Goal: Task Accomplishment & Management: Complete application form

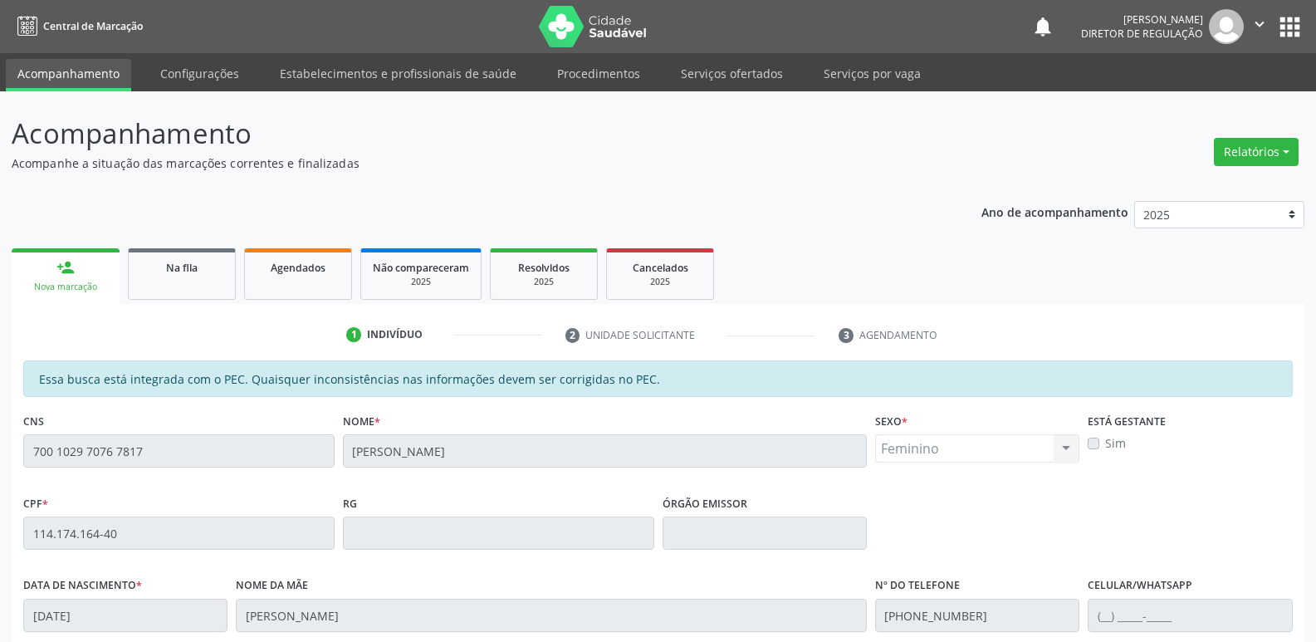
click at [742, 71] on link "Serviços ofertados" at bounding box center [731, 73] width 125 height 29
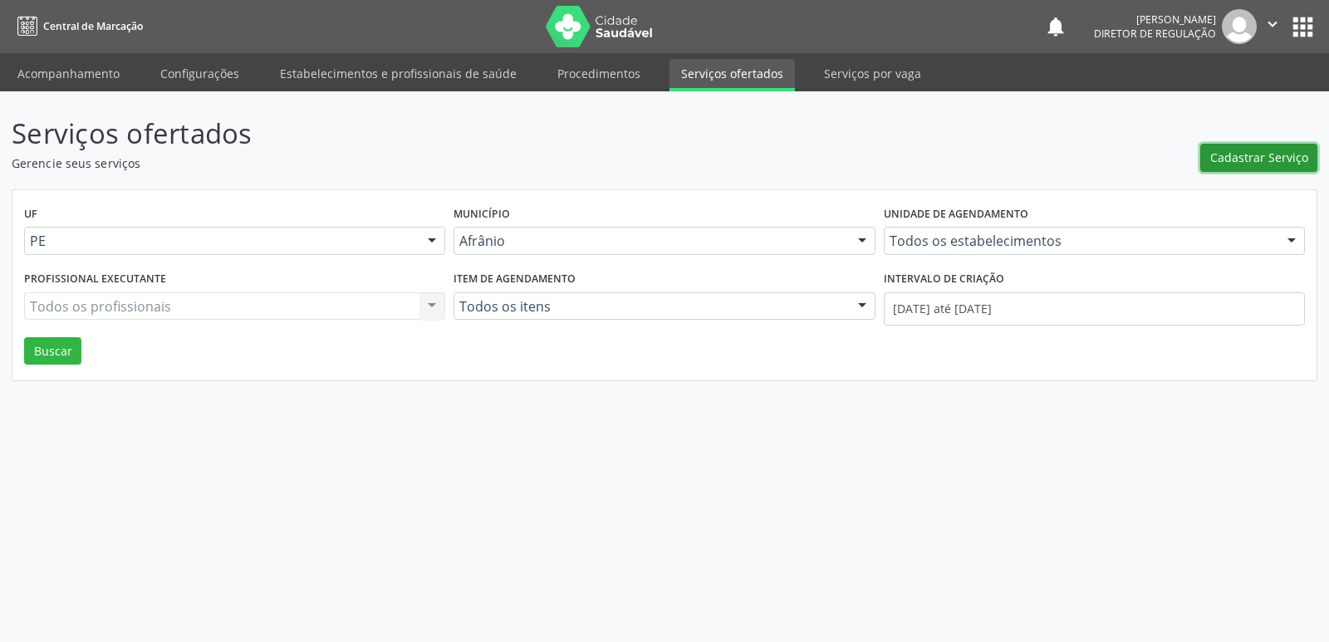
click at [1258, 159] on span "Cadastrar Serviço" at bounding box center [1259, 157] width 98 height 17
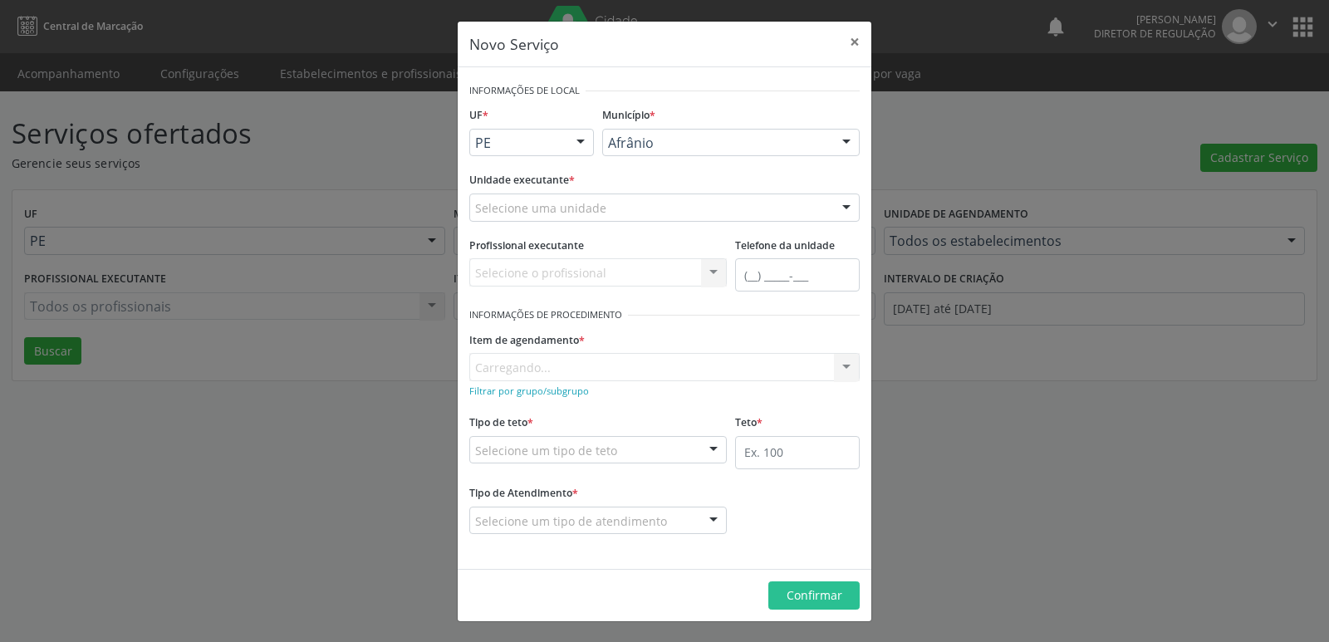
click at [661, 210] on div "Selecione uma unidade" at bounding box center [664, 208] width 390 height 28
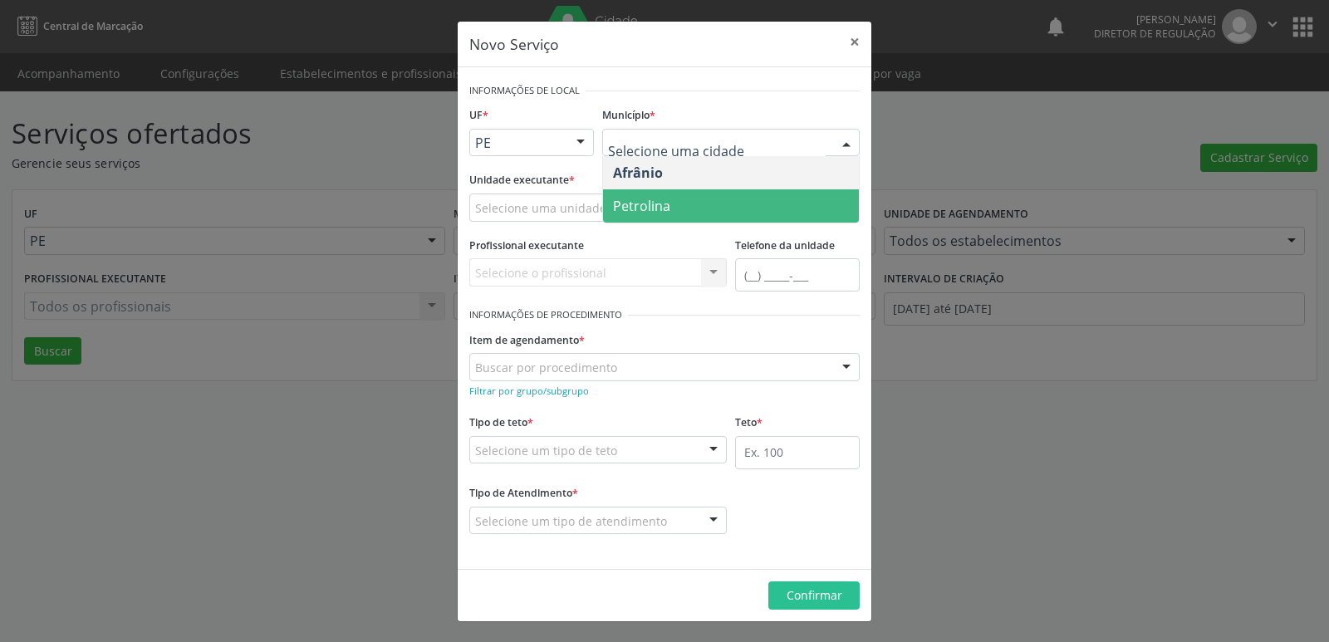
click at [671, 209] on span "Petrolina" at bounding box center [731, 205] width 256 height 33
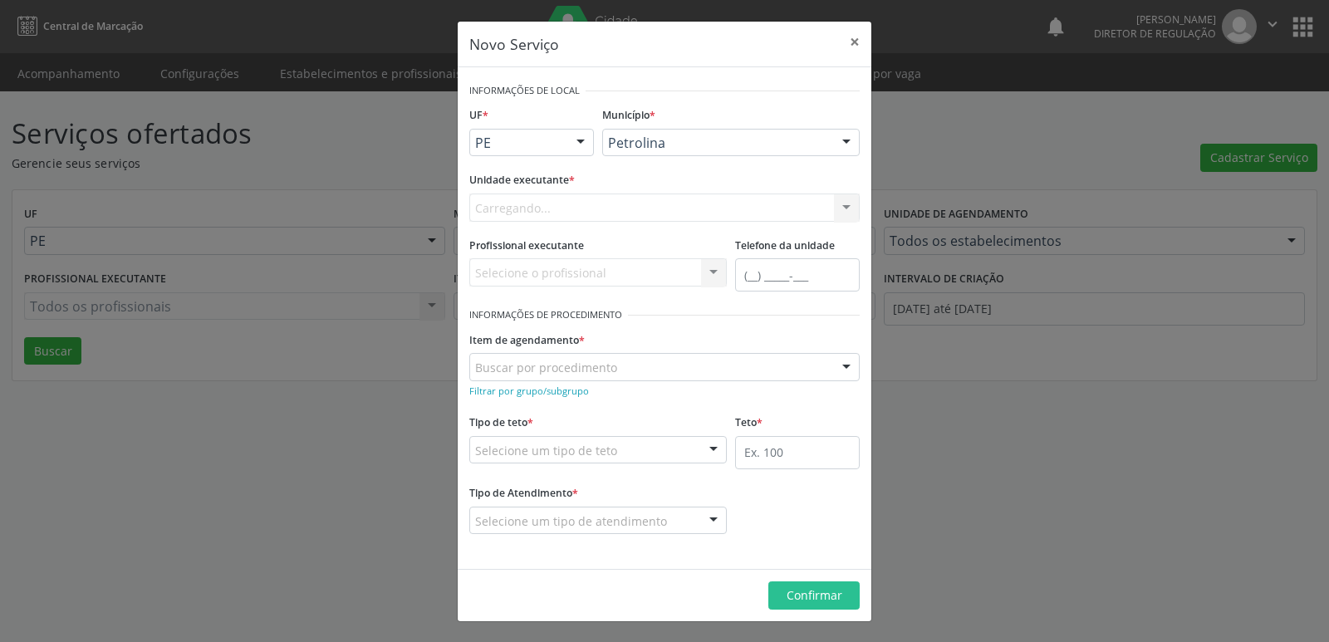
click at [623, 208] on div "Carregando... Academia da Saude de Afranio Academia da Saude do Bairro [PERSON_…" at bounding box center [664, 208] width 390 height 28
click at [621, 208] on div "Selecione uma unidade" at bounding box center [664, 208] width 390 height 28
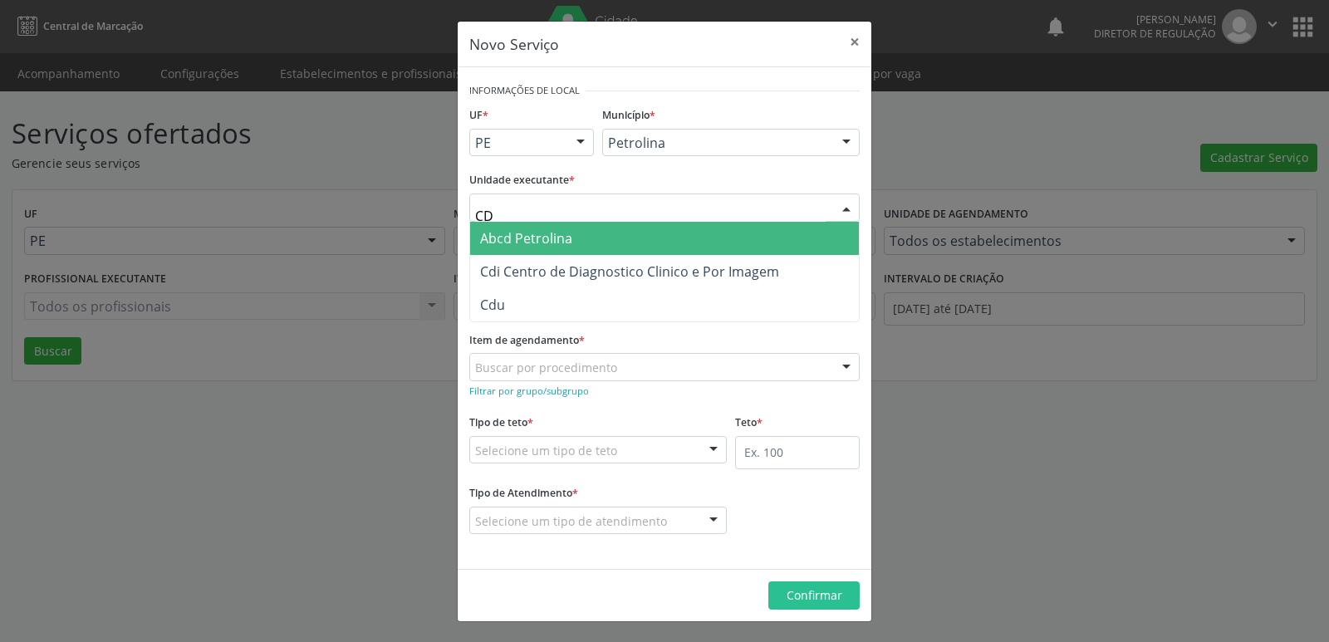
type input "CDI"
click at [605, 239] on span "Cdi Centro de Diagnostico Clinico e Por Imagem" at bounding box center [629, 238] width 299 height 18
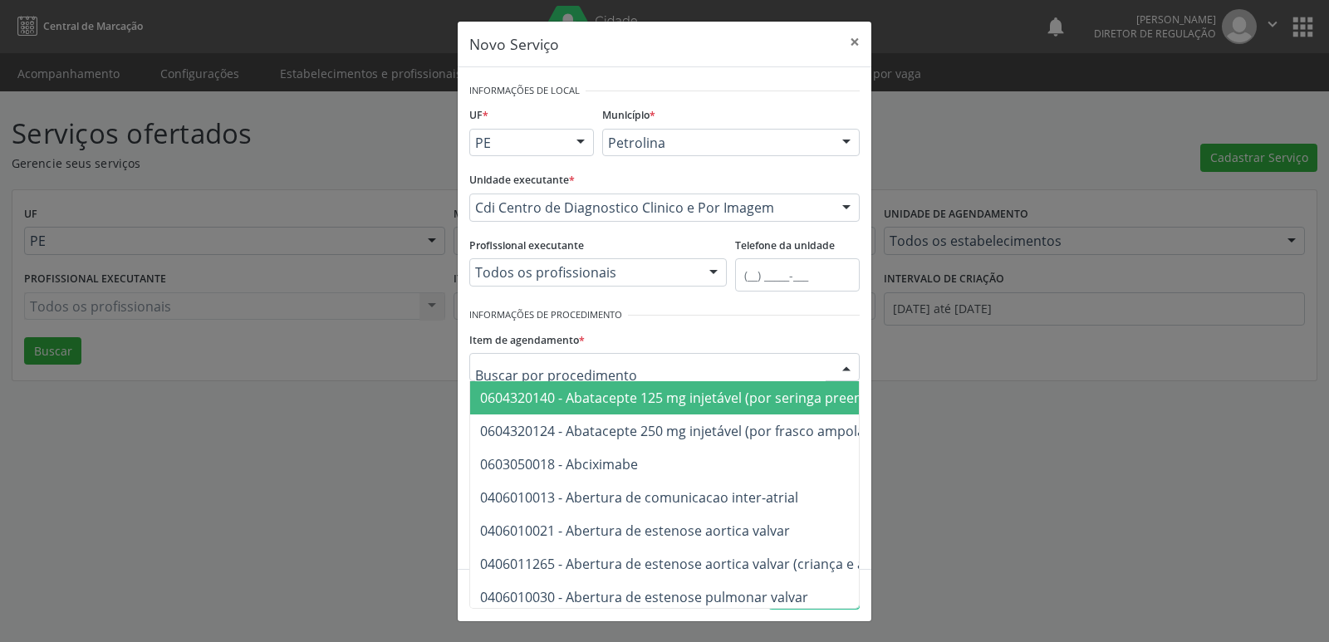
click at [645, 374] on input "text" at bounding box center [650, 375] width 350 height 33
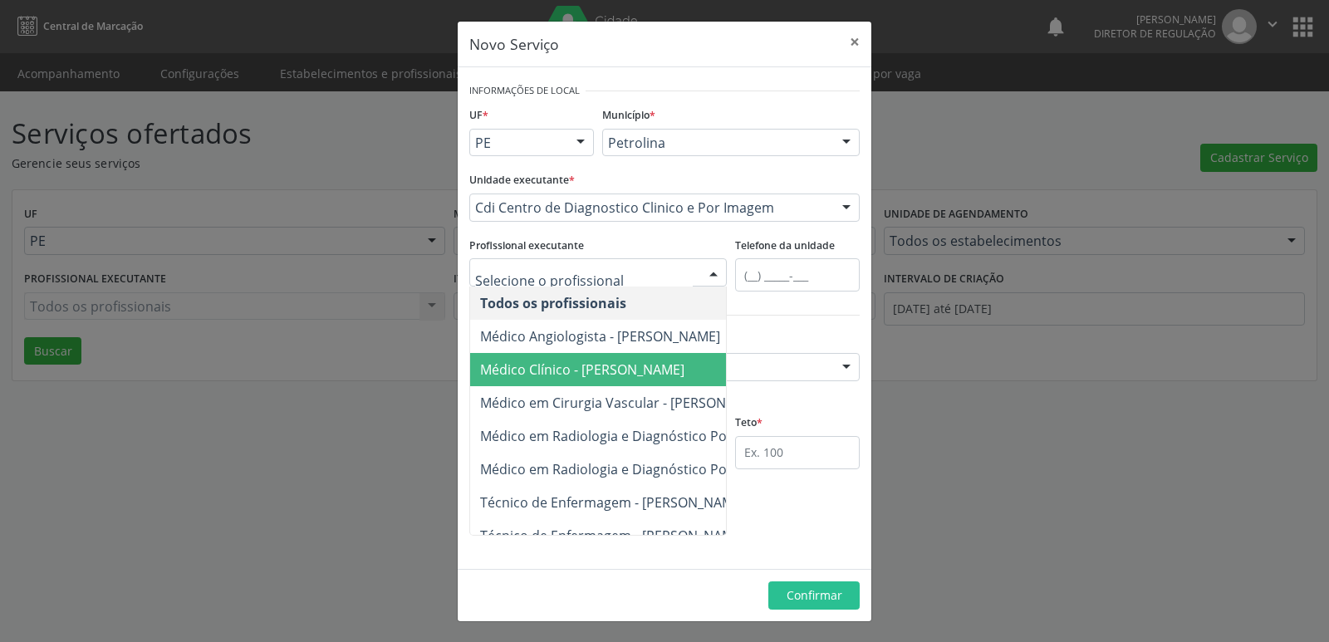
click at [768, 367] on div "Buscar por procedimento" at bounding box center [664, 367] width 390 height 28
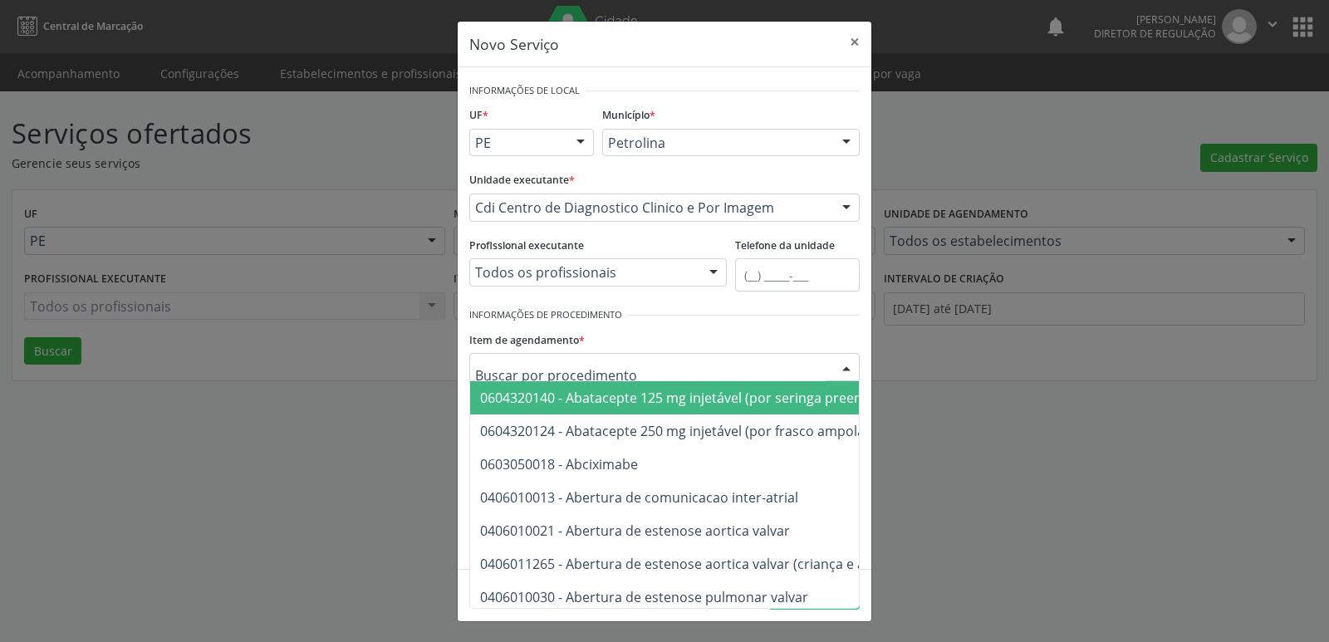
click at [404, 337] on div "Novo Serviço × Informações de Local UF * PE BA PE Nenhum resultado encontrado p…" at bounding box center [664, 321] width 1329 height 642
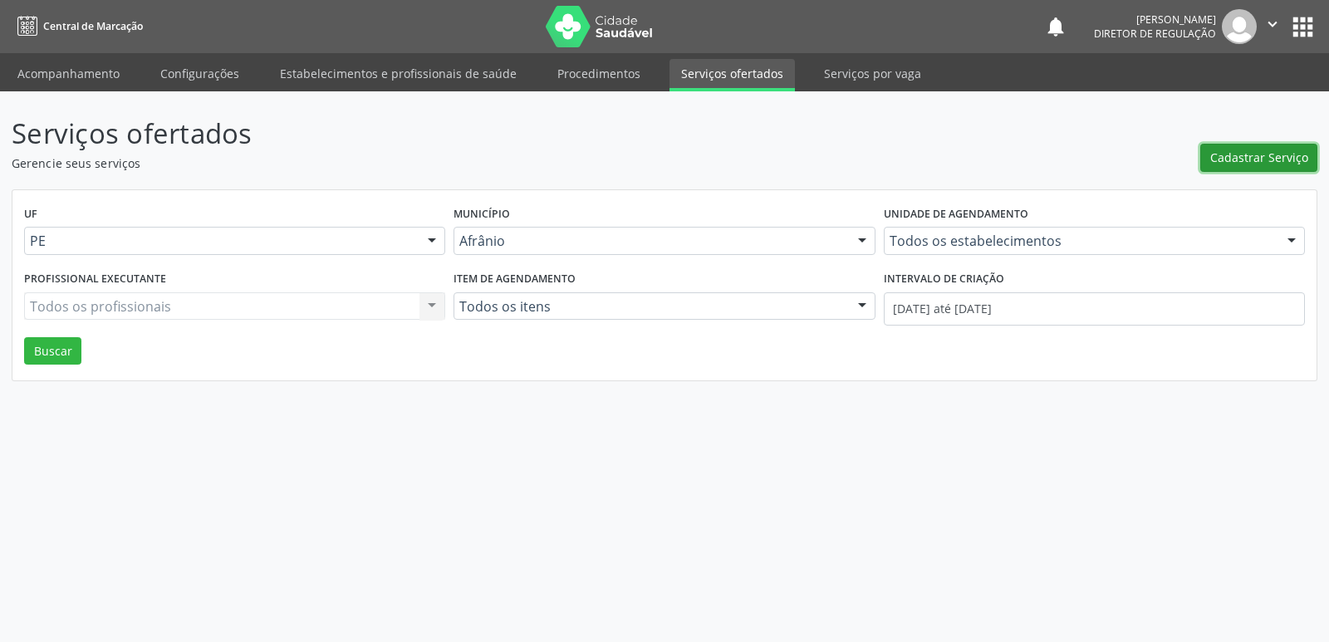
click at [1255, 159] on span "Cadastrar Serviço" at bounding box center [1259, 157] width 98 height 17
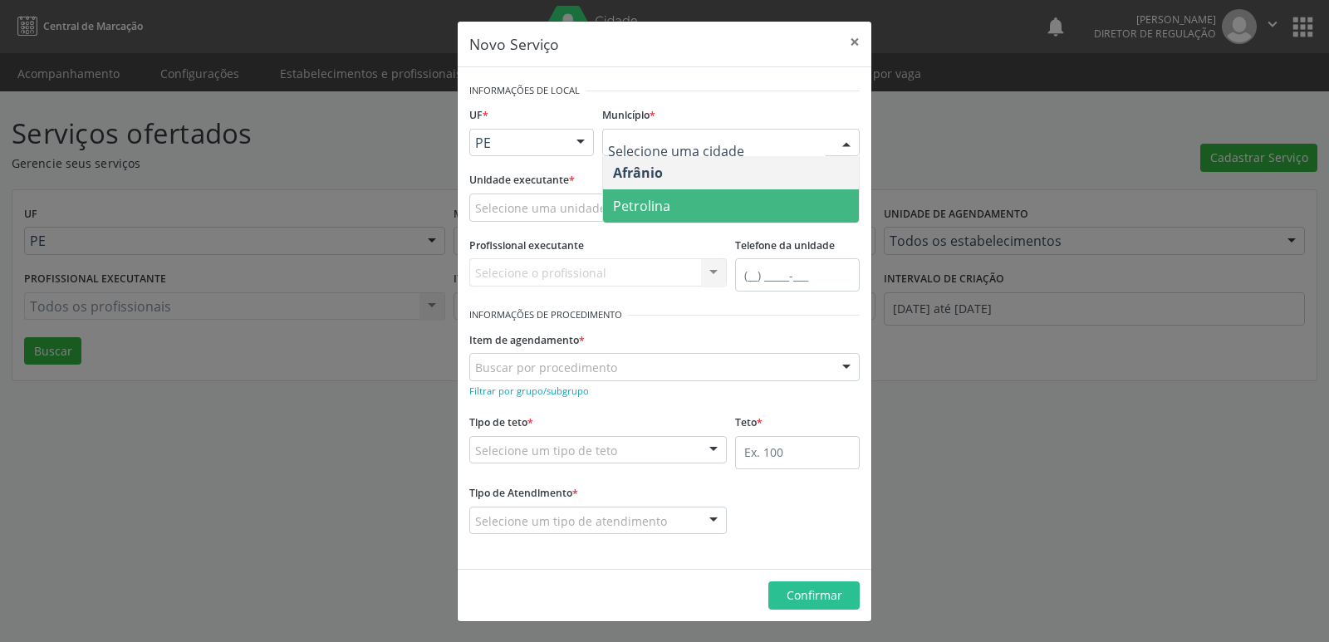
click at [675, 201] on span "Petrolina" at bounding box center [731, 205] width 256 height 33
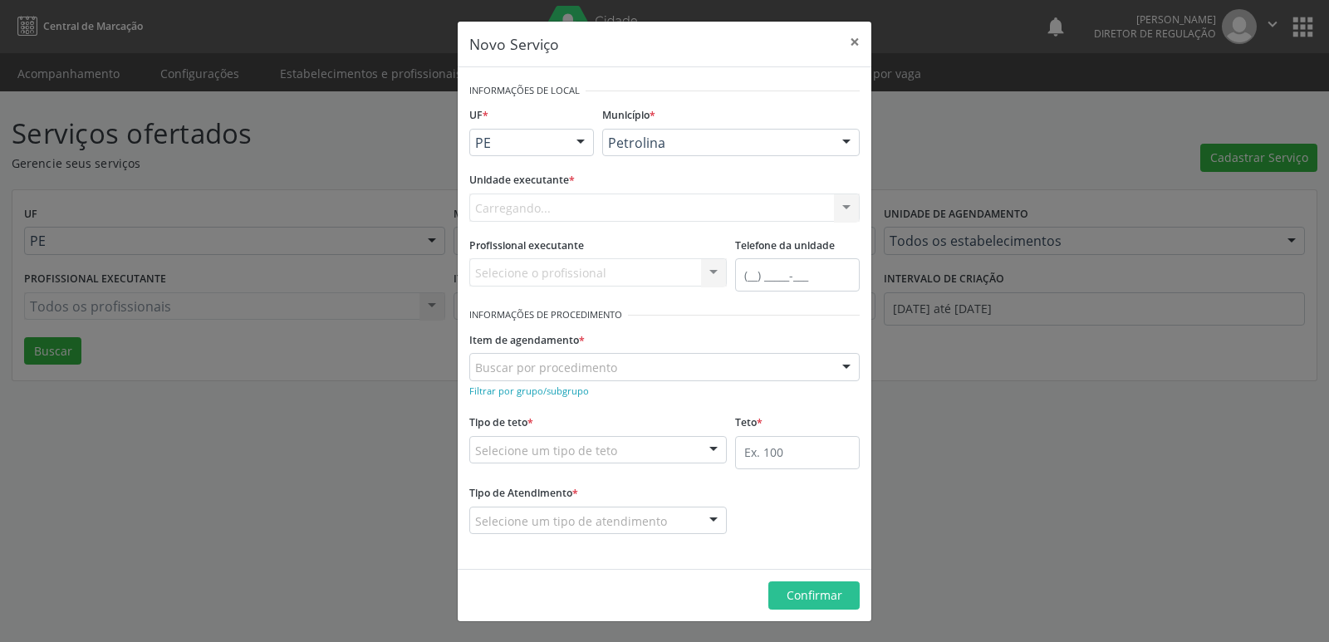
click at [590, 205] on div "Carregando... Academia da Saude de Afranio Academia da Saude do Bairro [PERSON_…" at bounding box center [664, 208] width 390 height 28
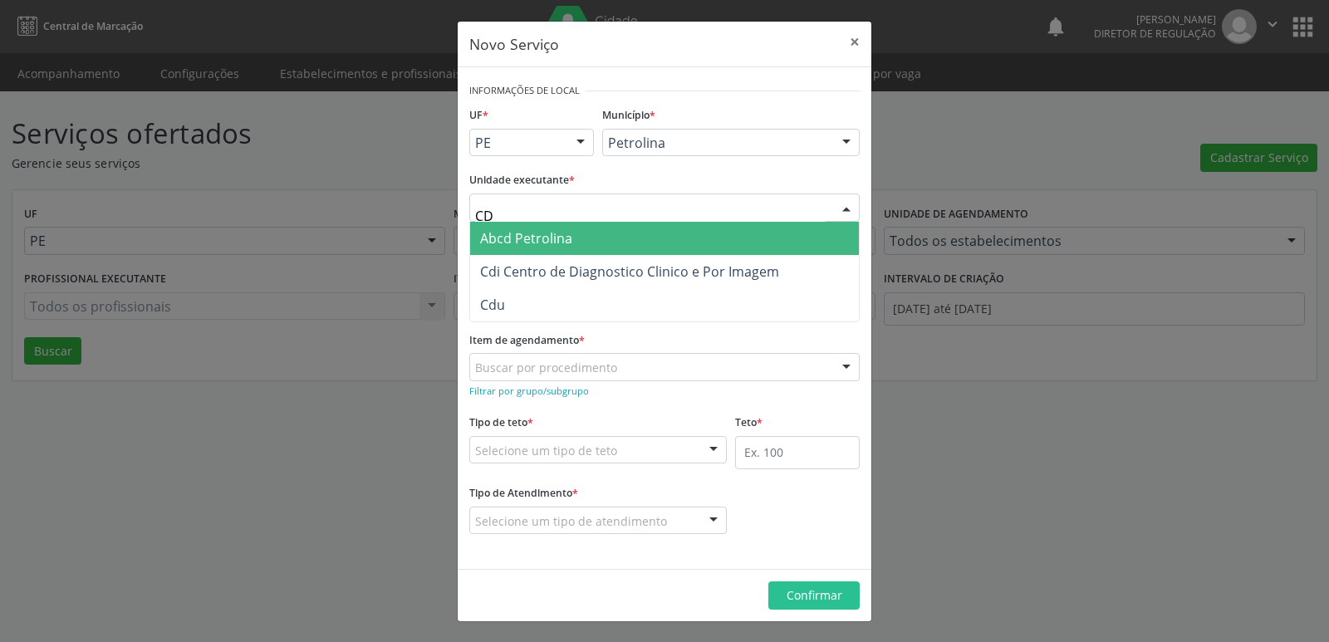
type input "CDI"
click at [592, 228] on span "Cdi Centro de Diagnostico Clinico e Por Imagem" at bounding box center [664, 238] width 389 height 33
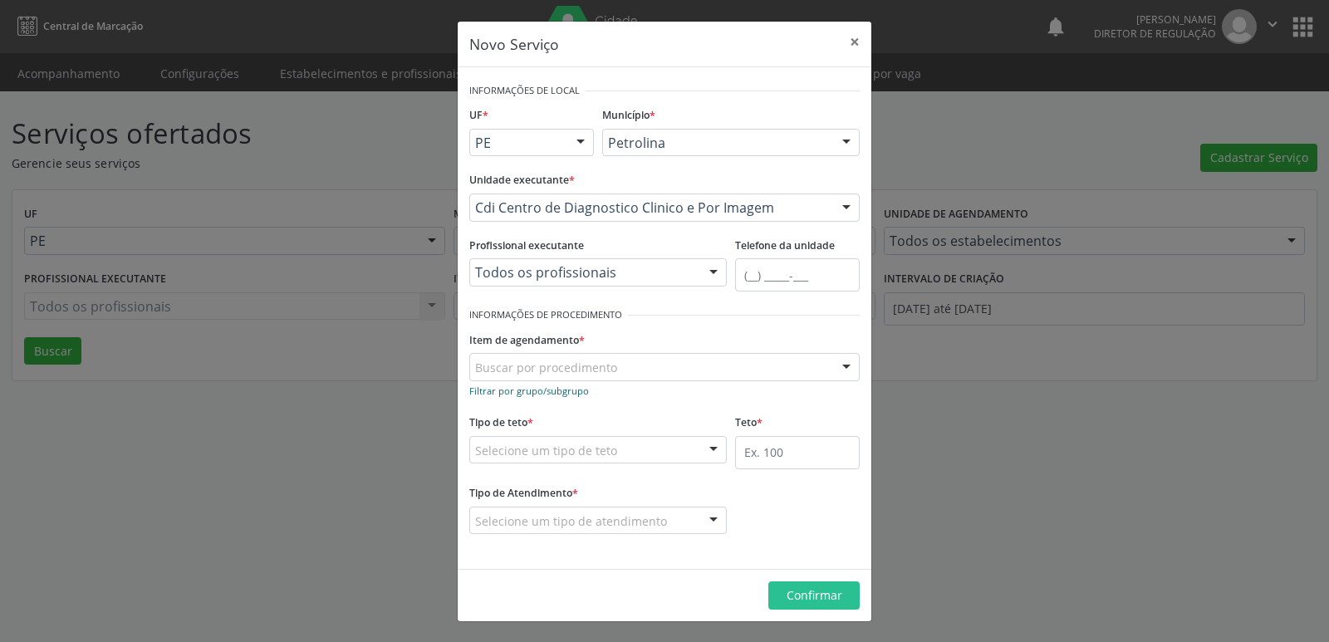
click at [555, 392] on small "Filtrar por grupo/subgrupo" at bounding box center [529, 391] width 120 height 12
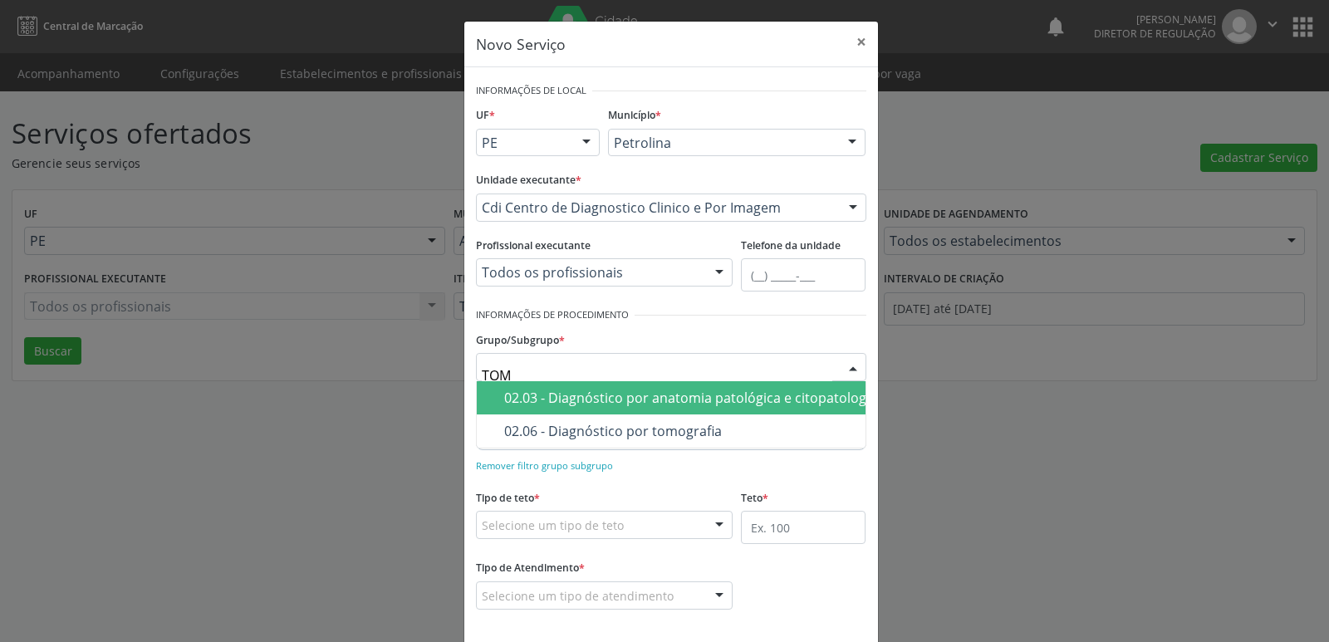
type input "TOMO"
click at [608, 404] on div "02.06 - Diagnóstico por tomografia" at bounding box center [679, 397] width 351 height 13
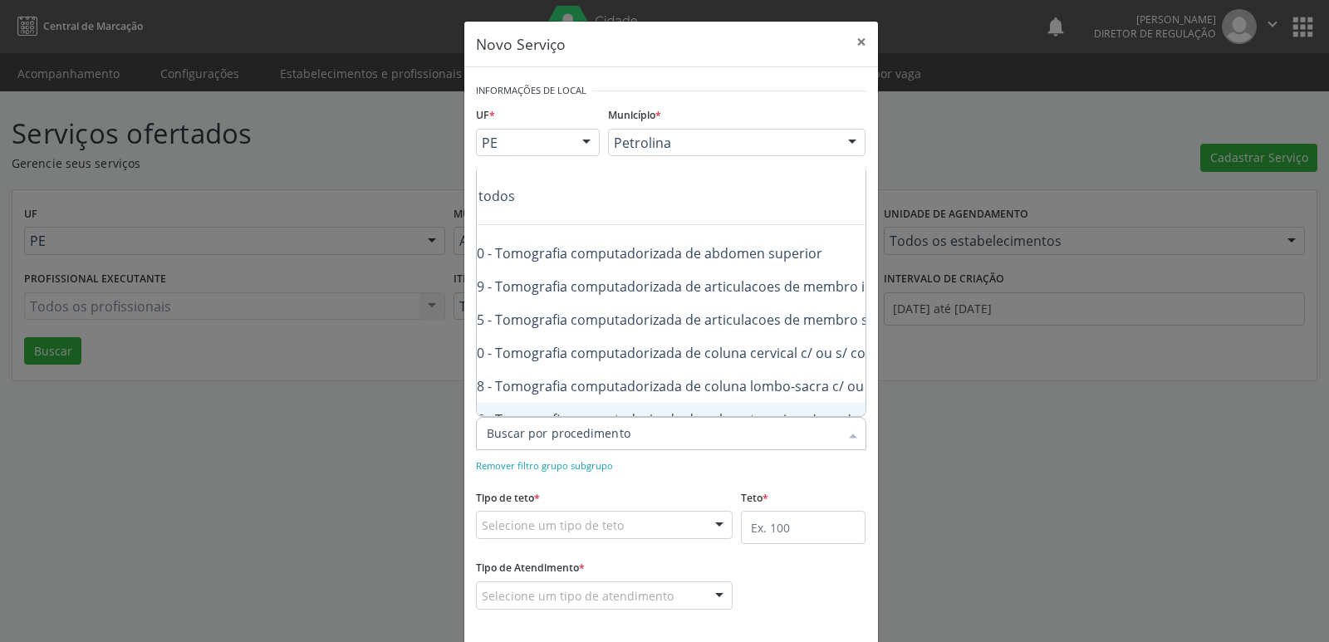
scroll to position [0, 133]
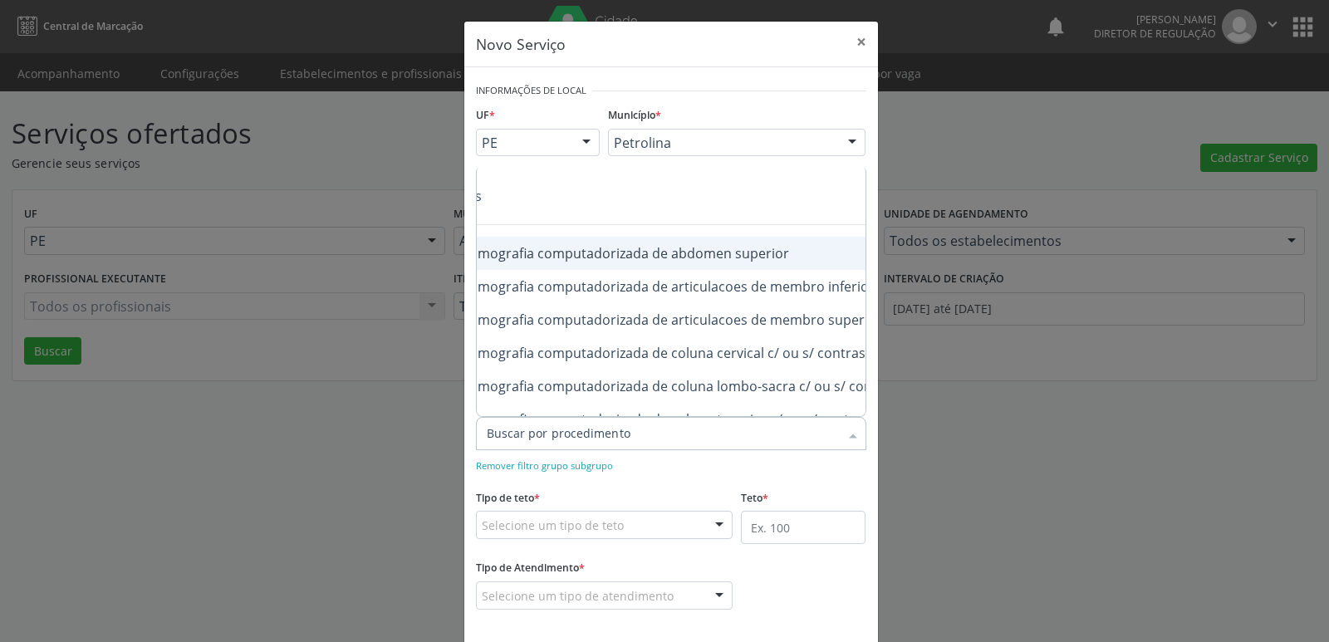
click at [745, 255] on div "0206030010 - Tomografia computadorizada de abdomen superior" at bounding box center [725, 253] width 743 height 13
checkbox superior "true"
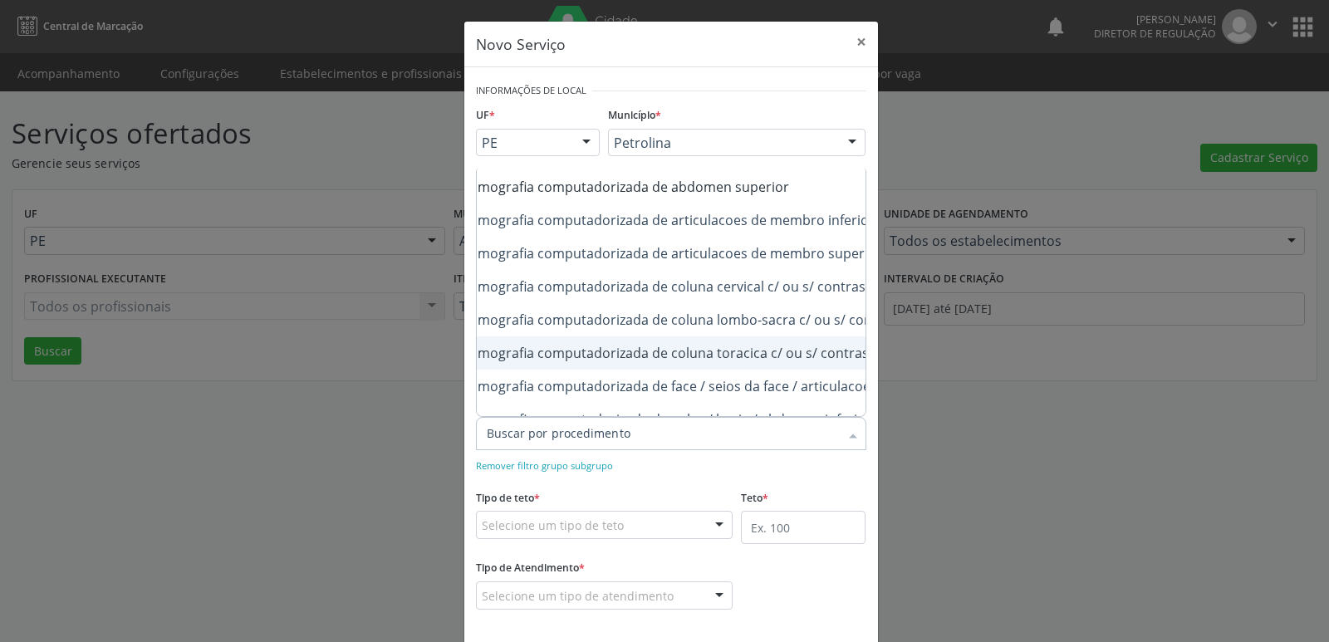
scroll to position [100, 133]
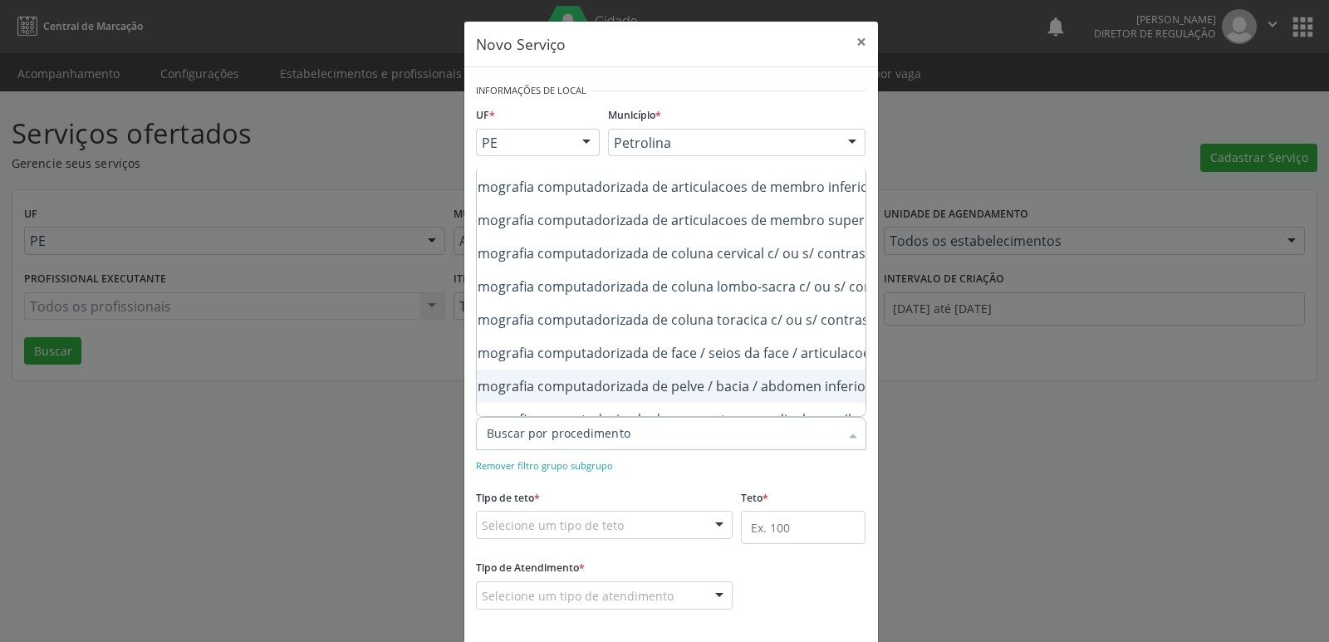
click at [820, 388] on div "0206030037 - Tomografia computadorizada de pelve / bacia / abdomen inferior" at bounding box center [725, 386] width 743 height 13
checkbox inferior "true"
checkbox superior "true"
checkbox inferior "false"
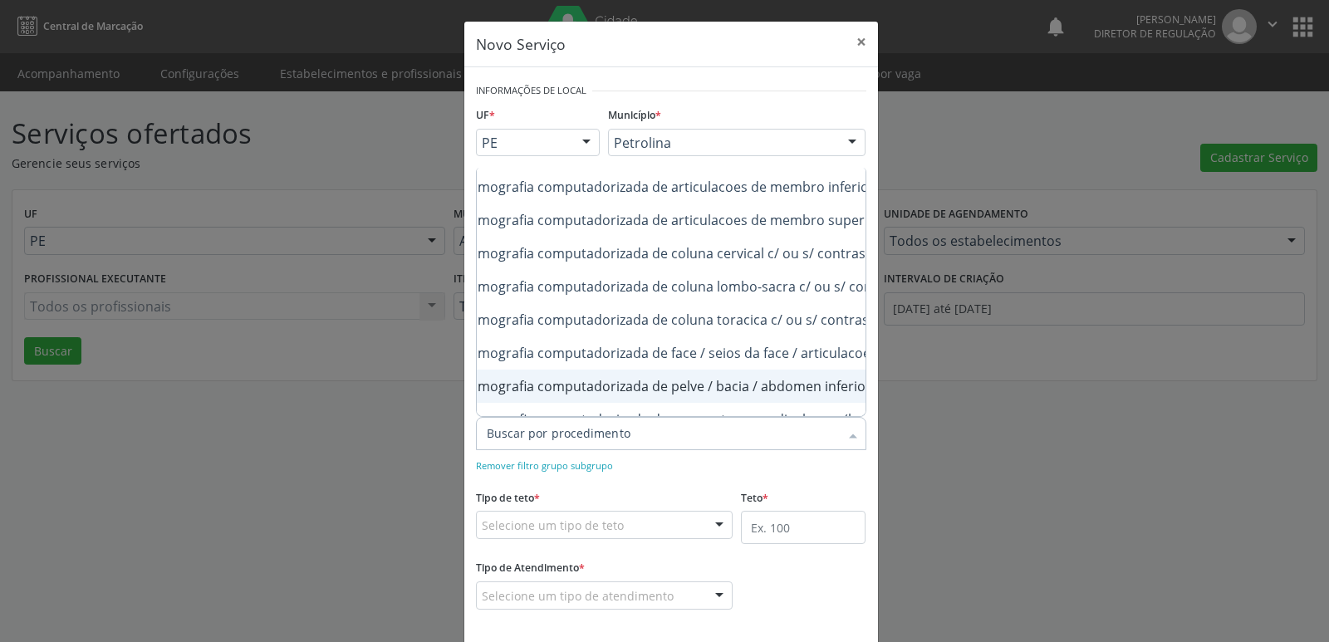
scroll to position [0, 0]
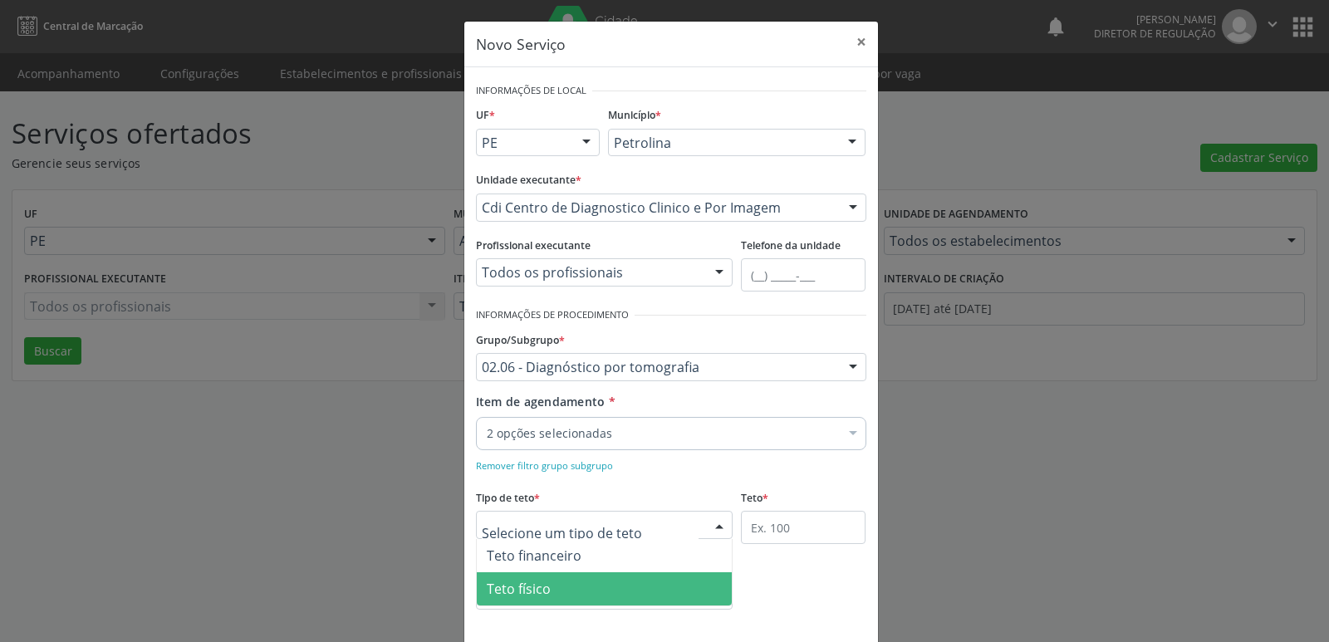
click at [569, 577] on span "Teto físico" at bounding box center [605, 588] width 256 height 33
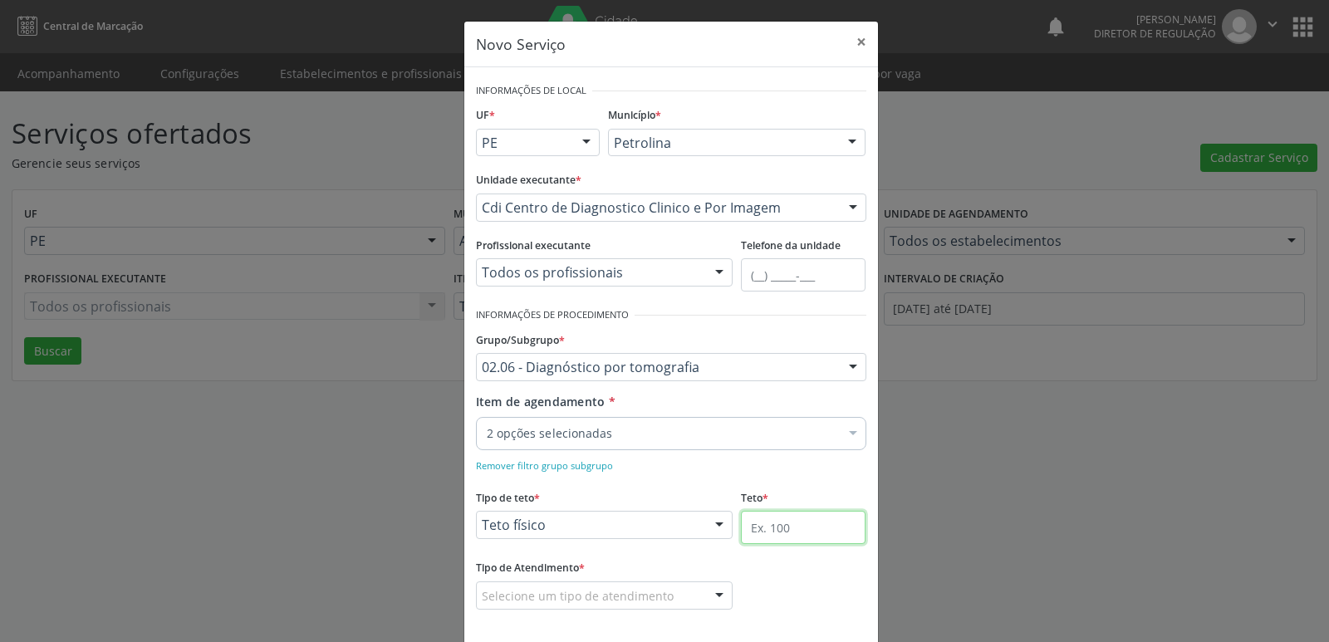
click at [759, 519] on input "text" at bounding box center [803, 527] width 125 height 33
type input "1"
click at [628, 586] on div "Selecione um tipo de atendimento" at bounding box center [604, 595] width 257 height 28
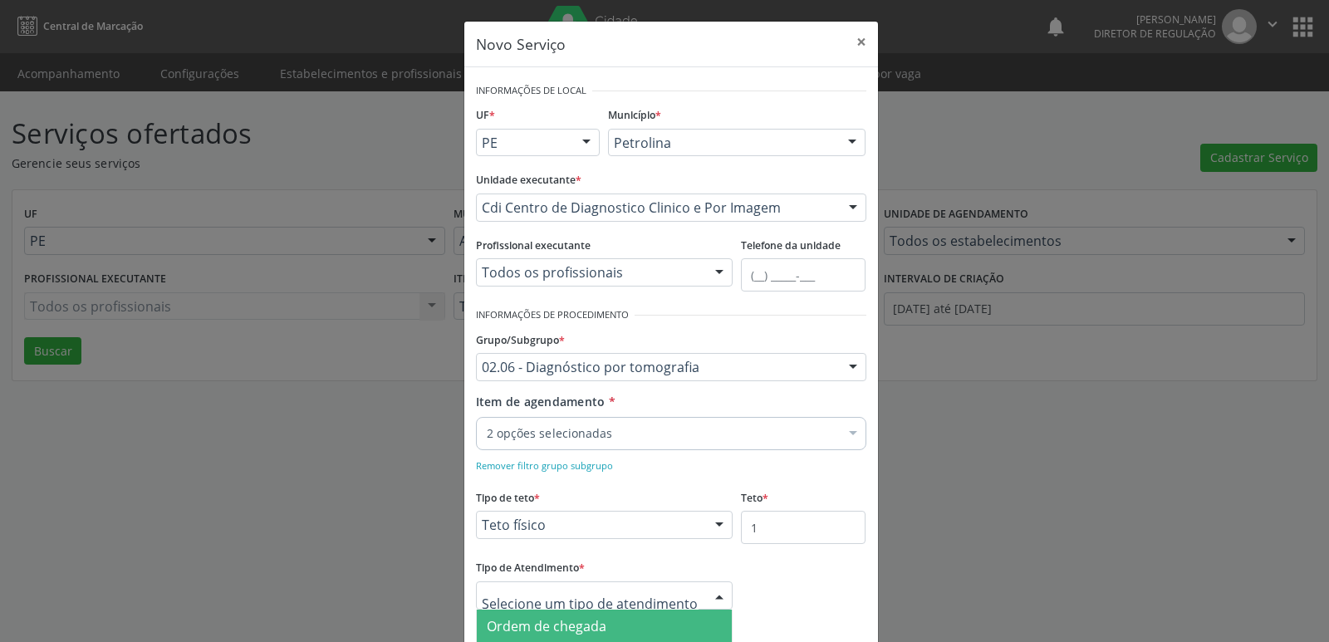
click at [610, 626] on span "Ordem de chegada" at bounding box center [605, 626] width 256 height 33
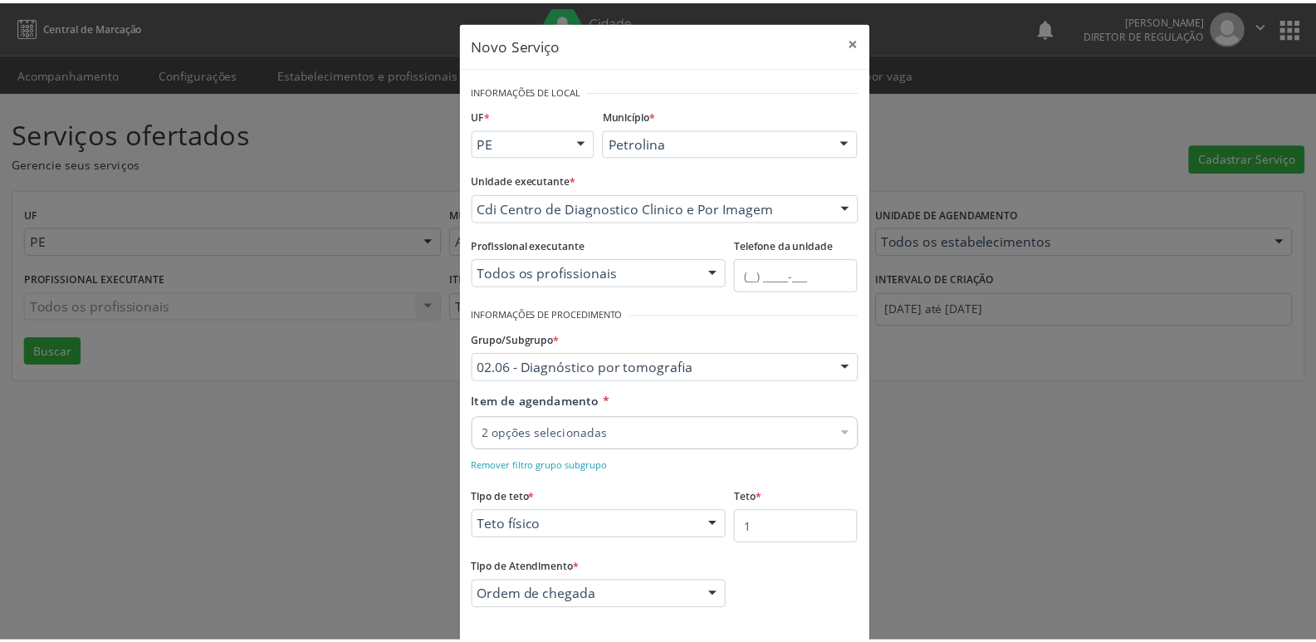
scroll to position [76, 0]
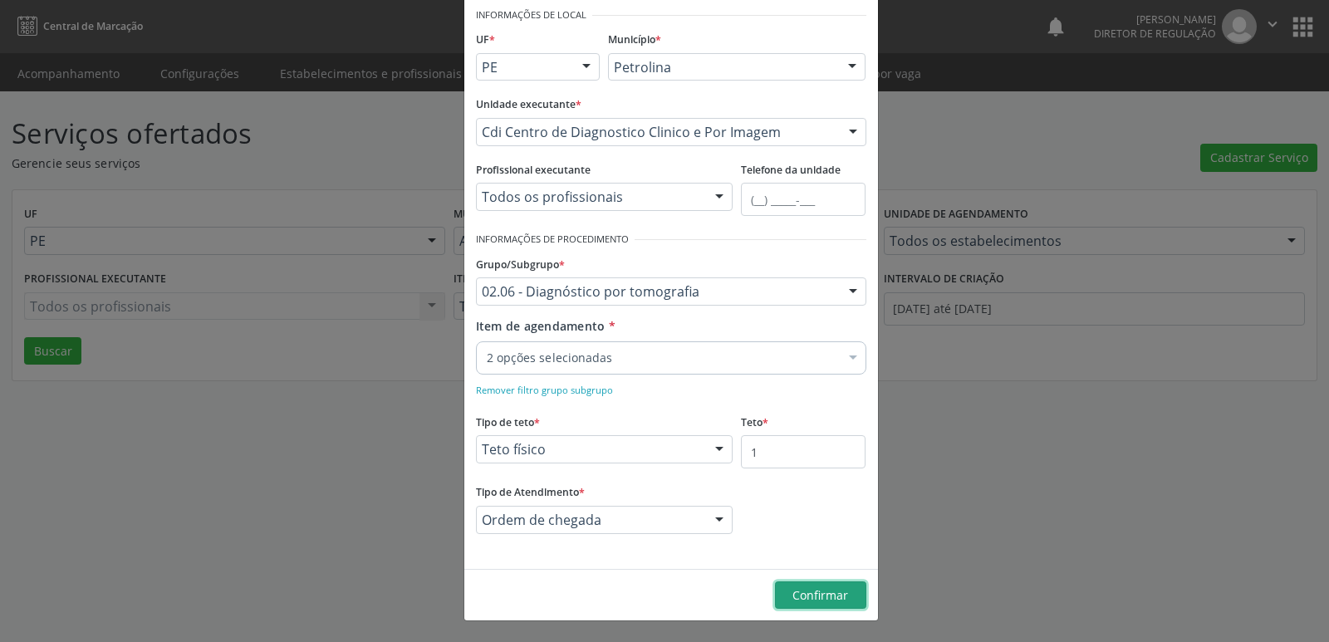
click at [811, 598] on span "Confirmar" at bounding box center [820, 595] width 56 height 16
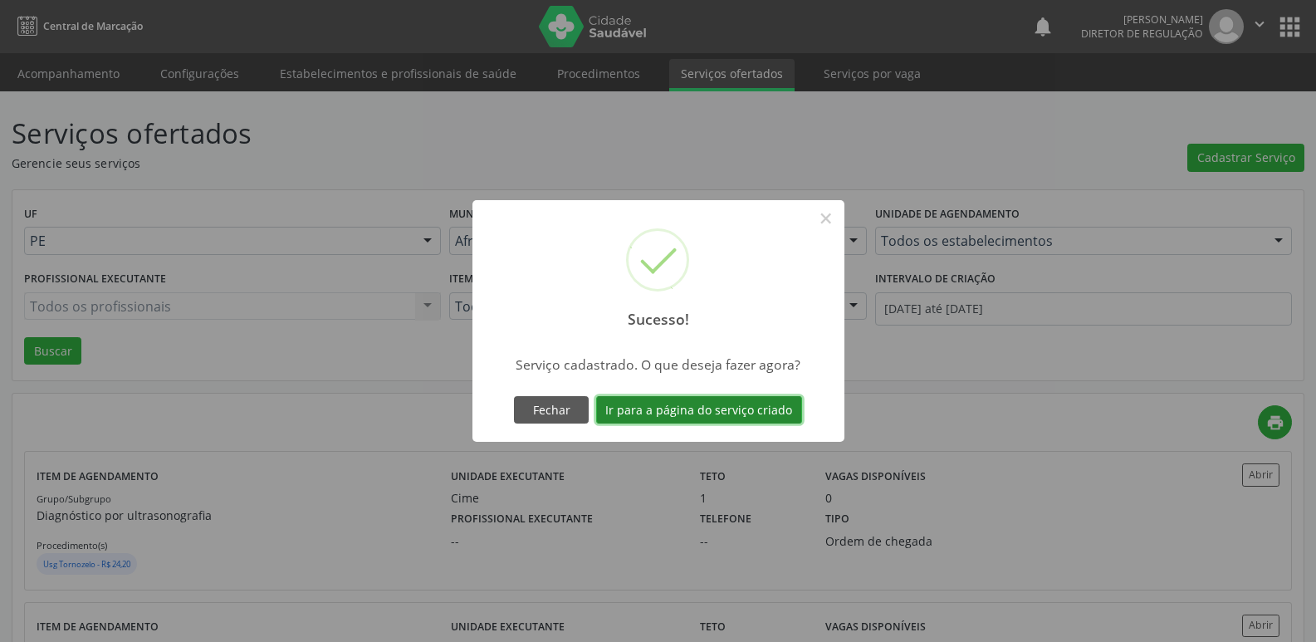
click at [761, 411] on button "Ir para a página do serviço criado" at bounding box center [699, 410] width 206 height 28
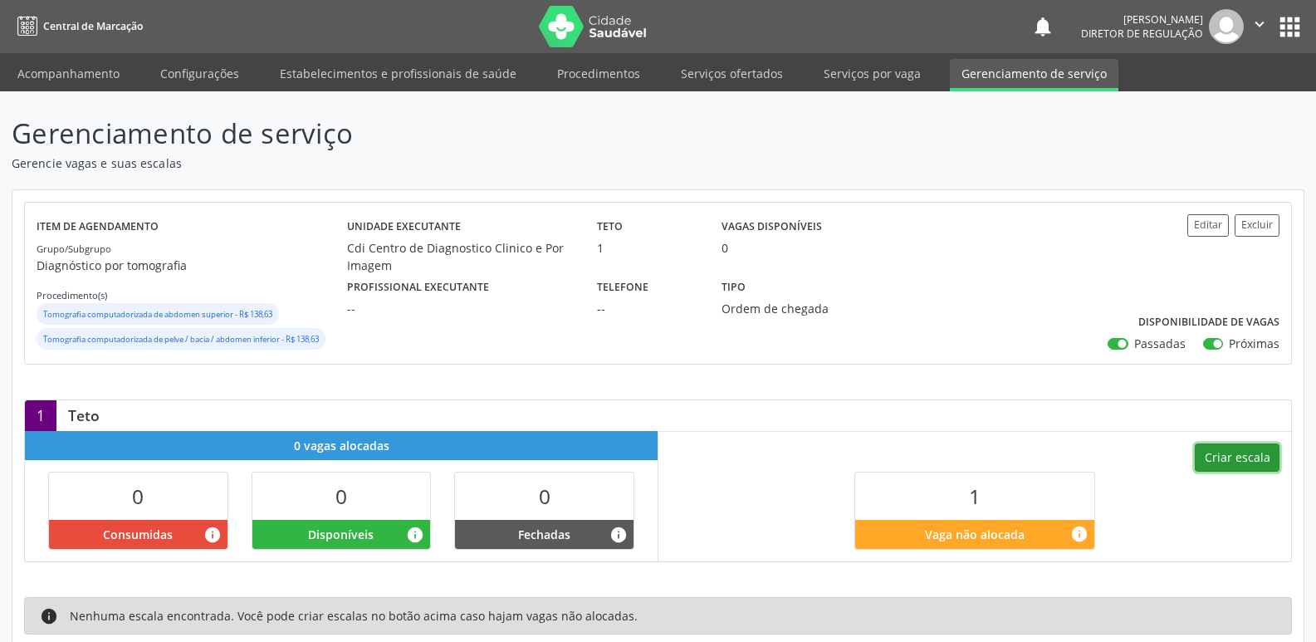
click at [1232, 463] on button "Criar escala" at bounding box center [1237, 458] width 85 height 28
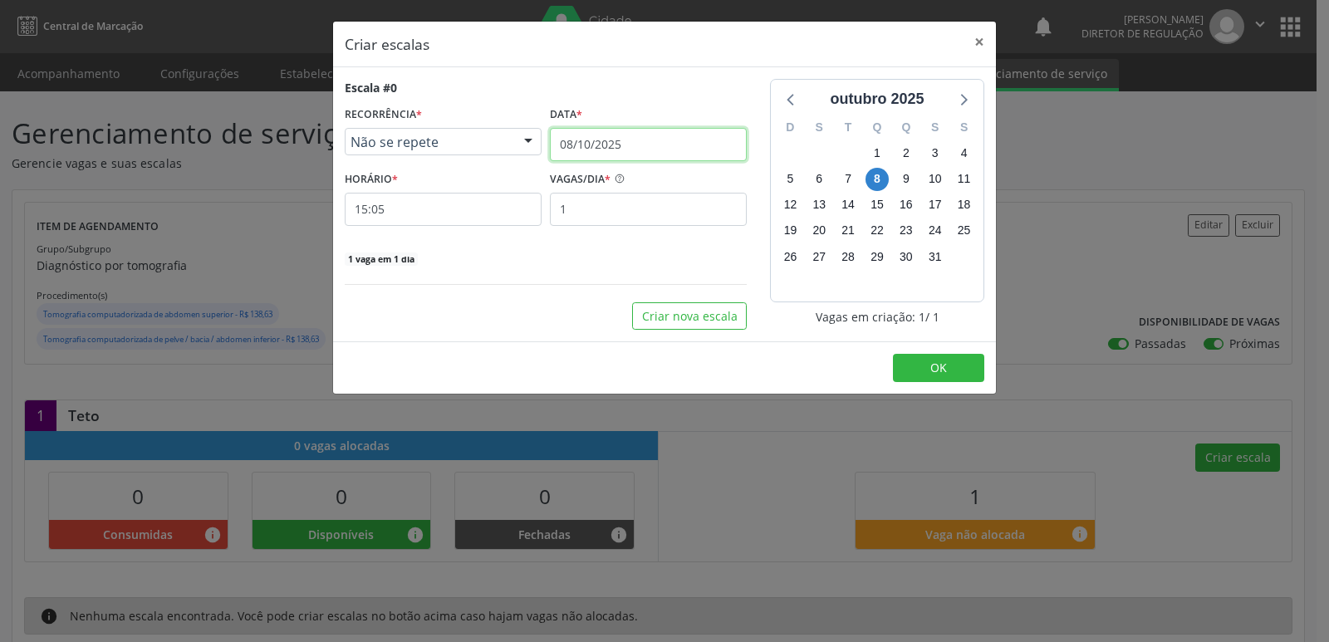
click at [638, 142] on input "08/10/2025" at bounding box center [648, 144] width 197 height 33
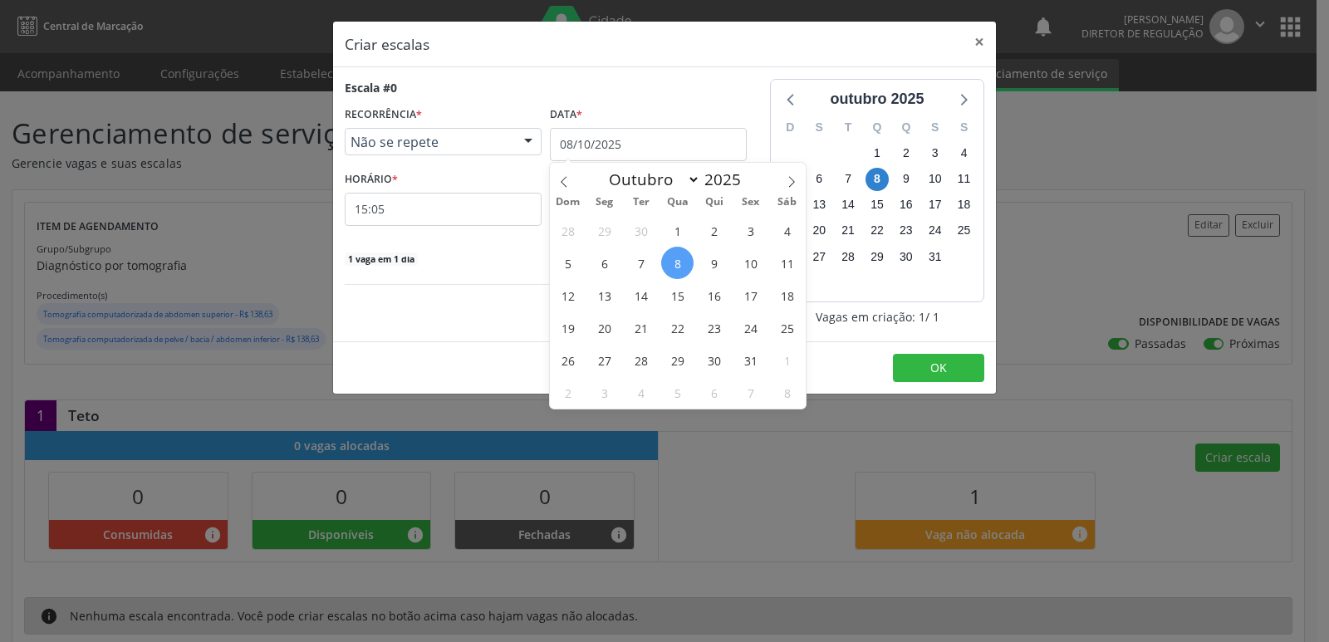
click at [679, 262] on span "8" at bounding box center [677, 263] width 32 height 32
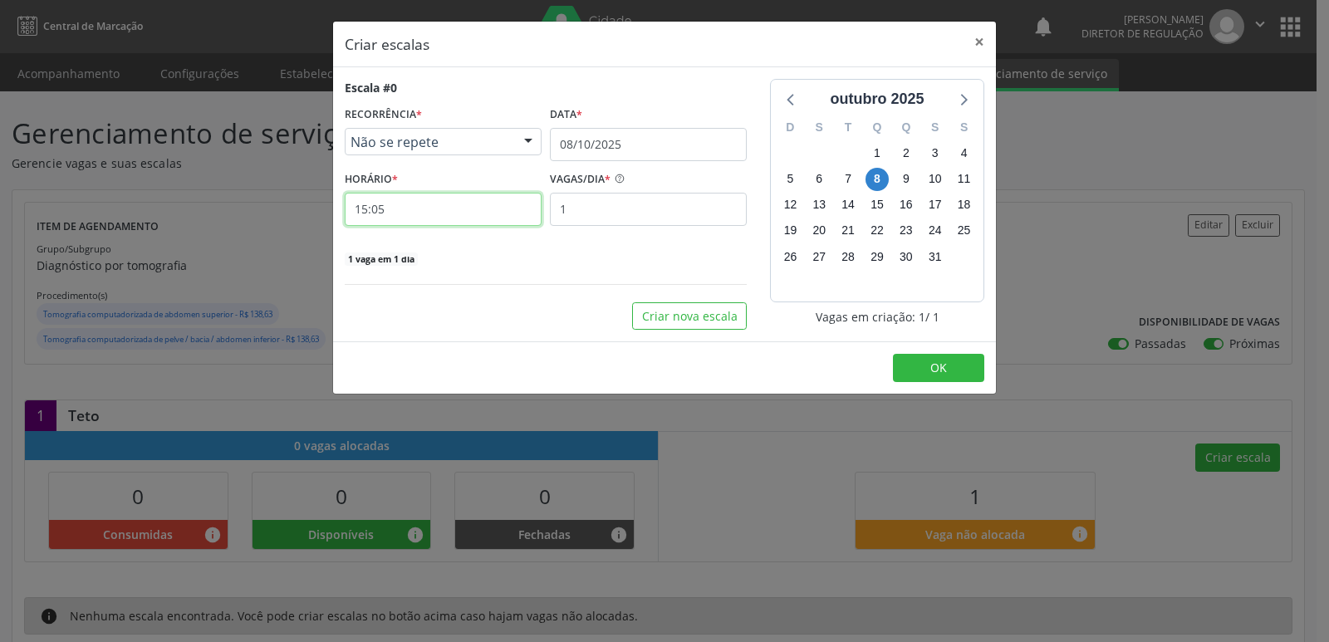
click at [504, 207] on input "15:05" at bounding box center [443, 209] width 197 height 33
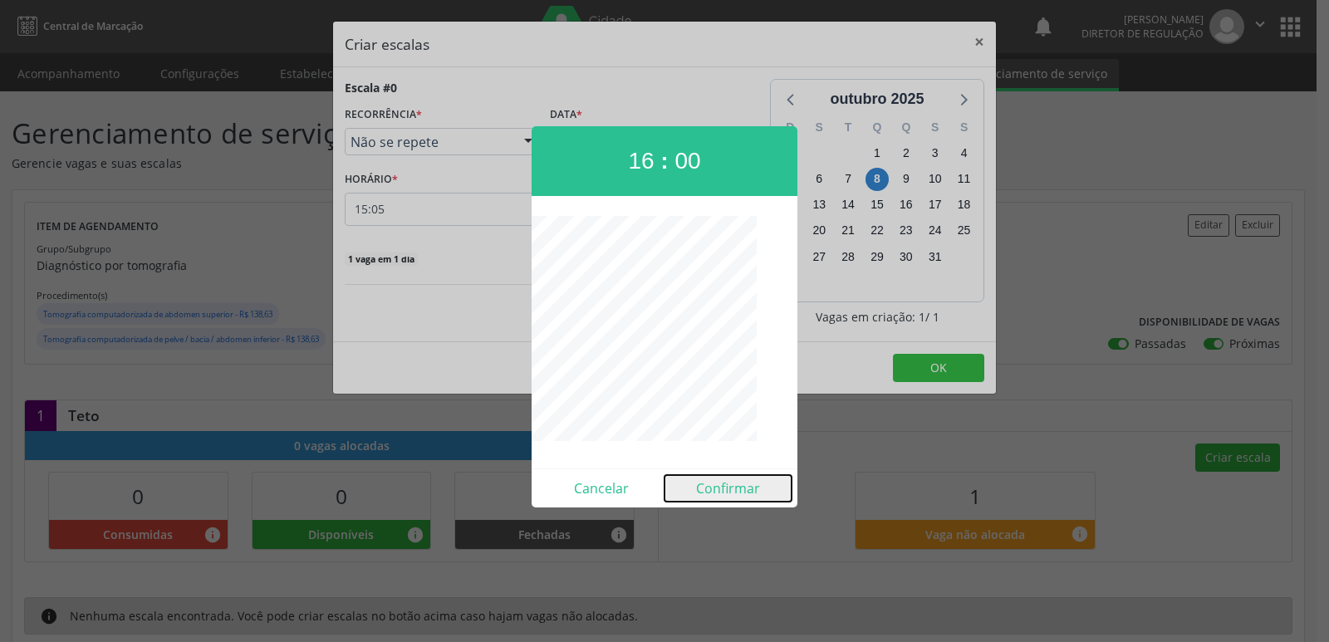
click at [722, 484] on button "Confirmar" at bounding box center [727, 488] width 127 height 27
type input "16:00"
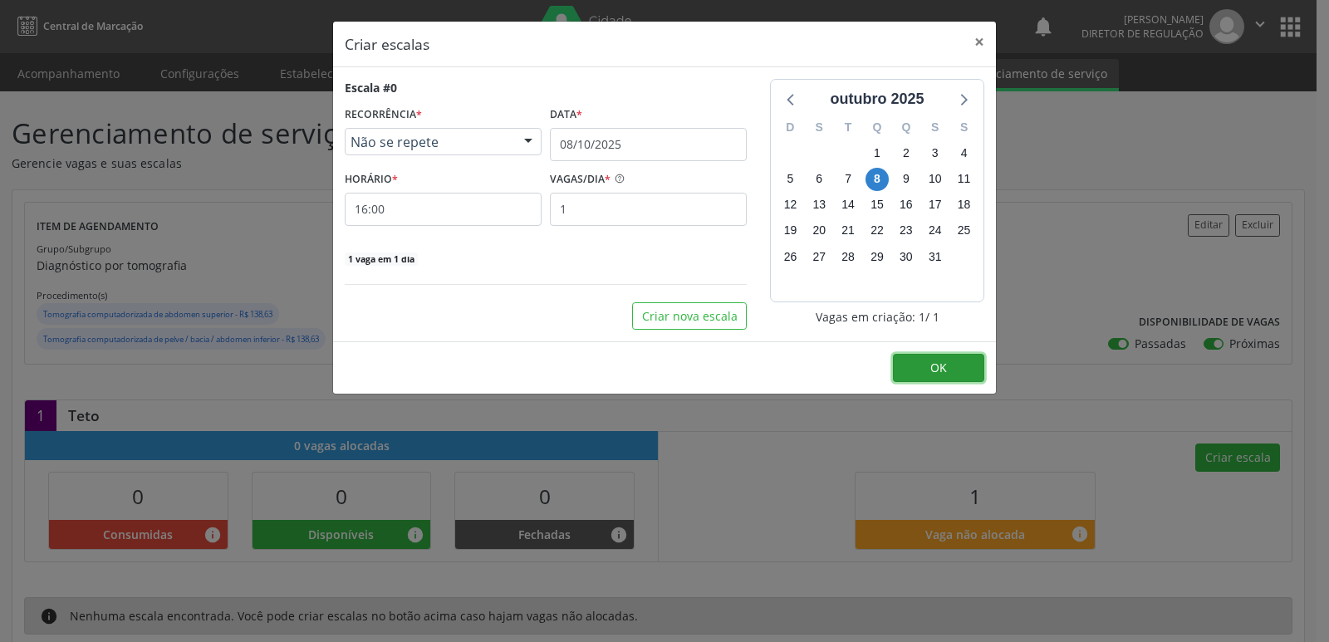
click at [929, 367] on button "OK" at bounding box center [938, 368] width 91 height 28
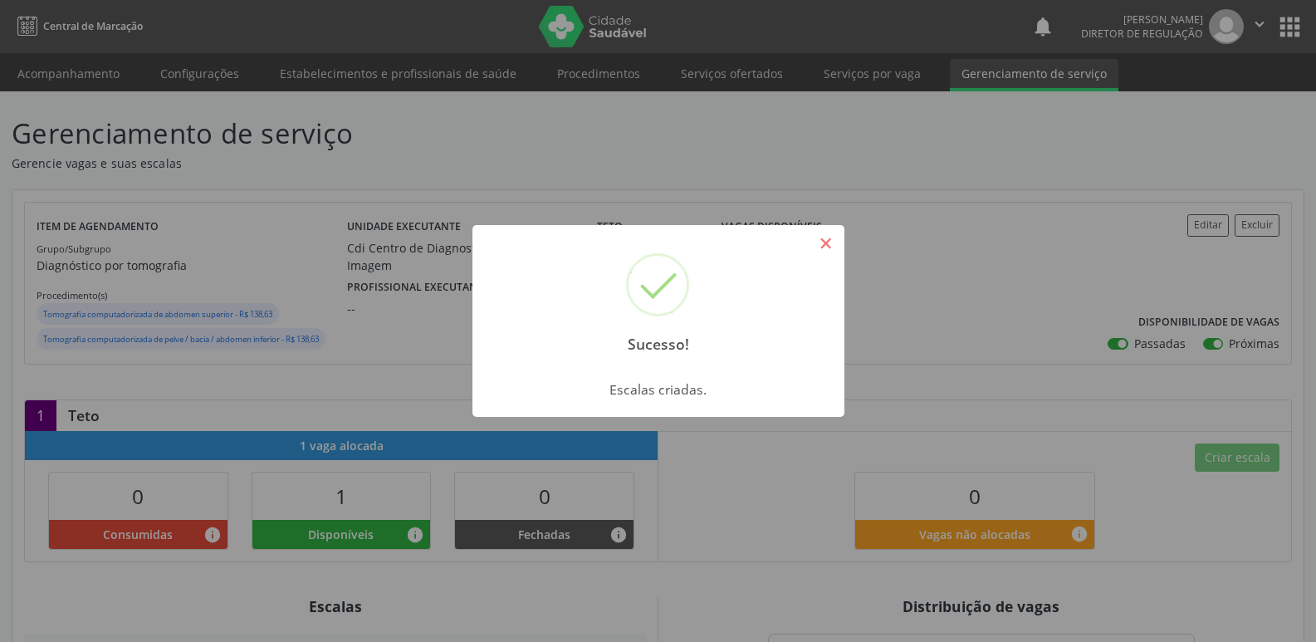
click at [827, 246] on button "×" at bounding box center [826, 243] width 28 height 28
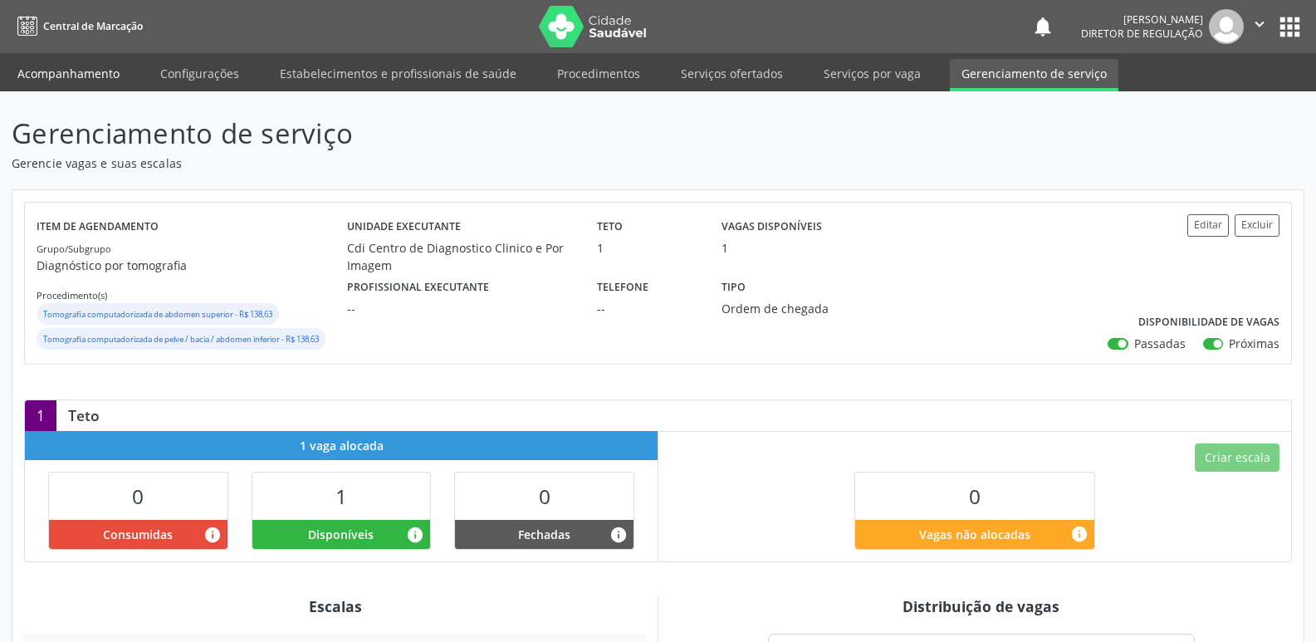
click at [94, 75] on link "Acompanhamento" at bounding box center [68, 73] width 125 height 29
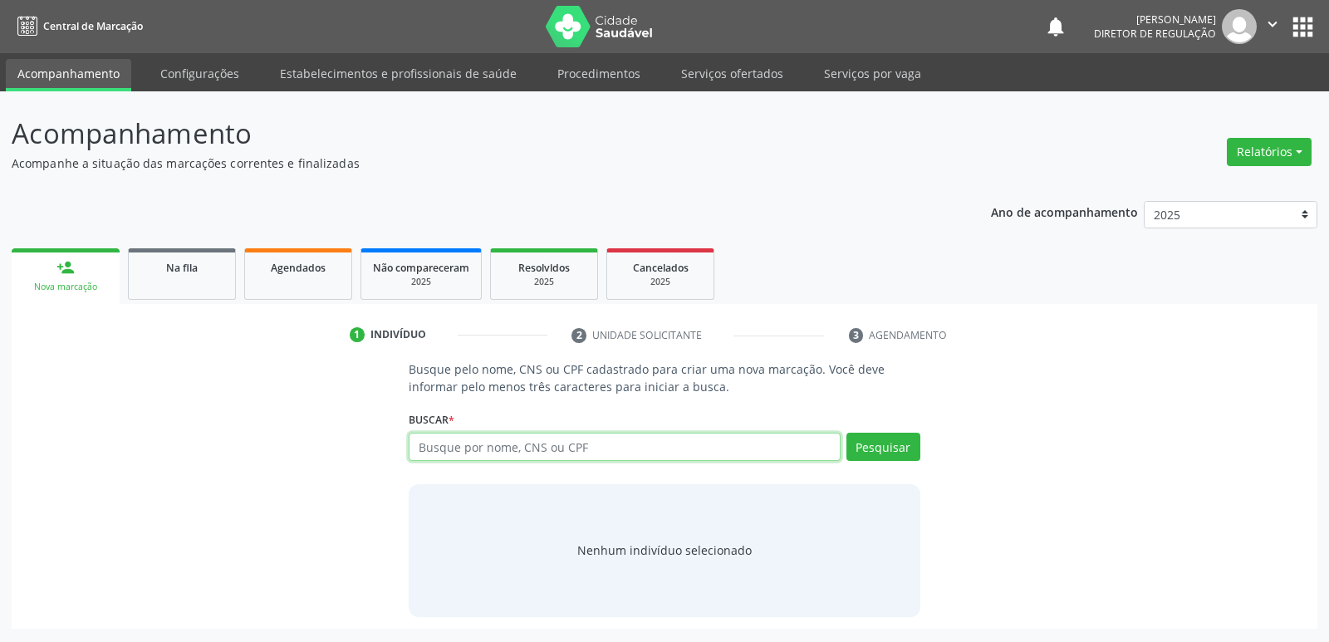
click at [557, 442] on input "text" at bounding box center [624, 447] width 431 height 28
type input "703603027023032"
click at [908, 449] on button "Pesquisar" at bounding box center [883, 447] width 74 height 28
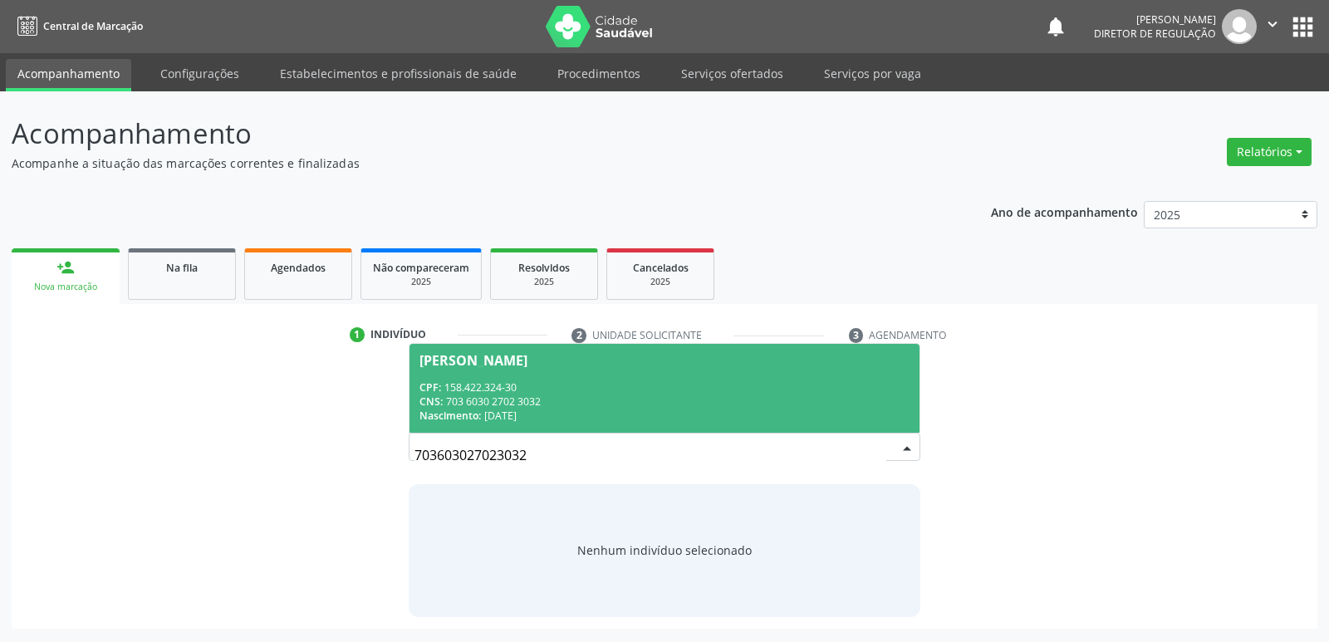
click at [524, 396] on div "CNS: 703 6030 2702 3032" at bounding box center [663, 402] width 489 height 14
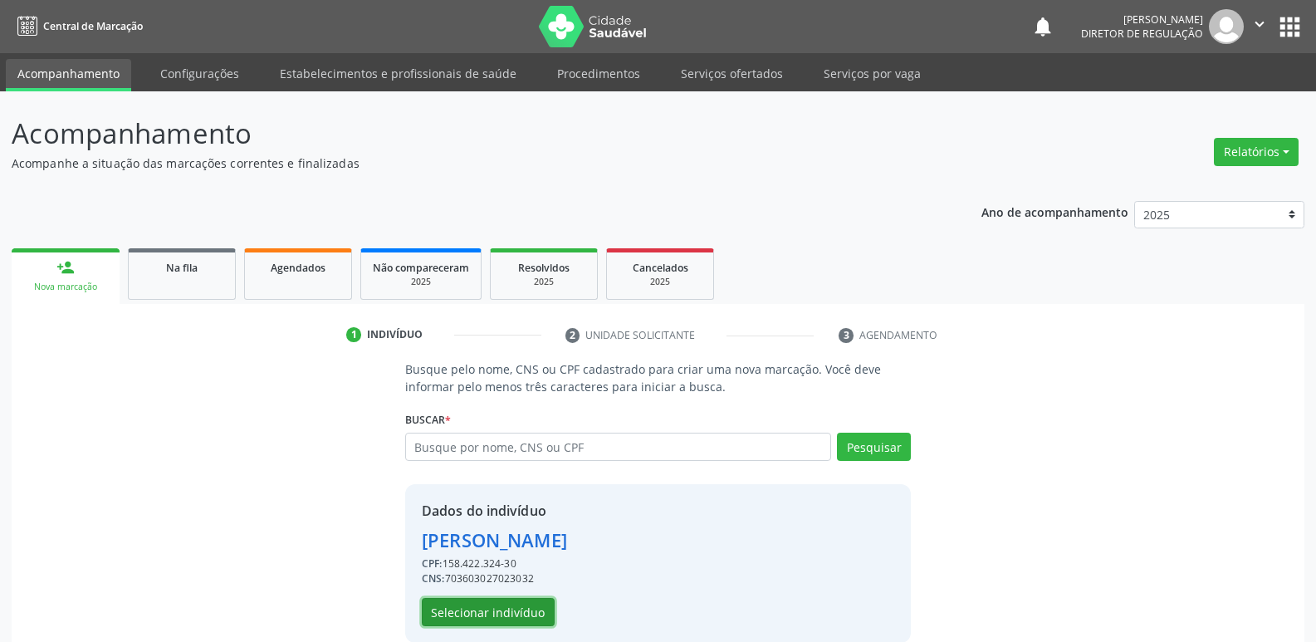
click at [534, 609] on button "Selecionar indivíduo" at bounding box center [488, 612] width 133 height 28
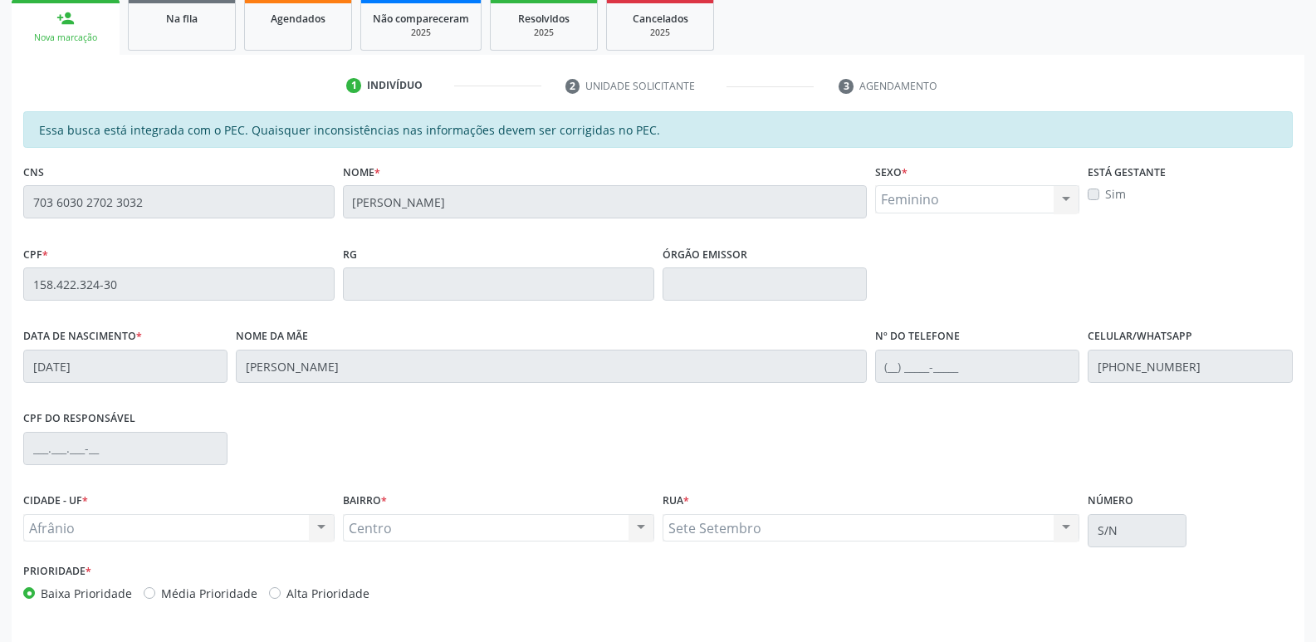
scroll to position [306, 0]
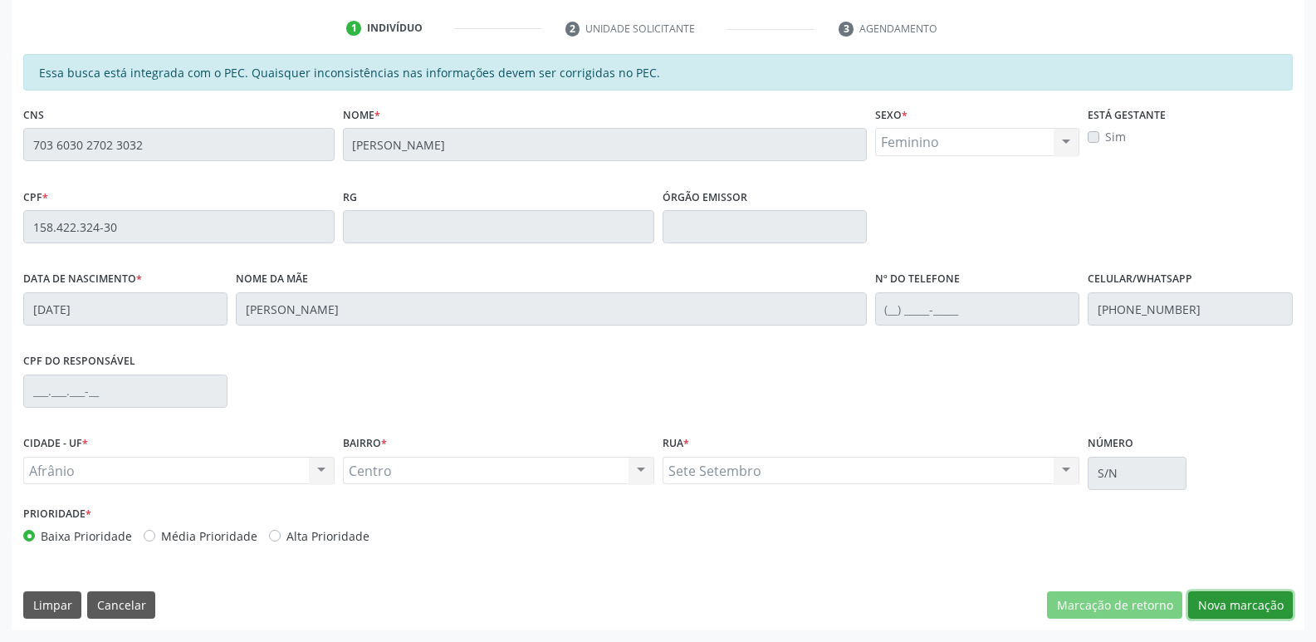
drag, startPoint x: 1252, startPoint y: 606, endPoint x: 1255, endPoint y: 598, distance: 8.7
click at [1255, 603] on button "Nova marcação" at bounding box center [1241, 605] width 105 height 28
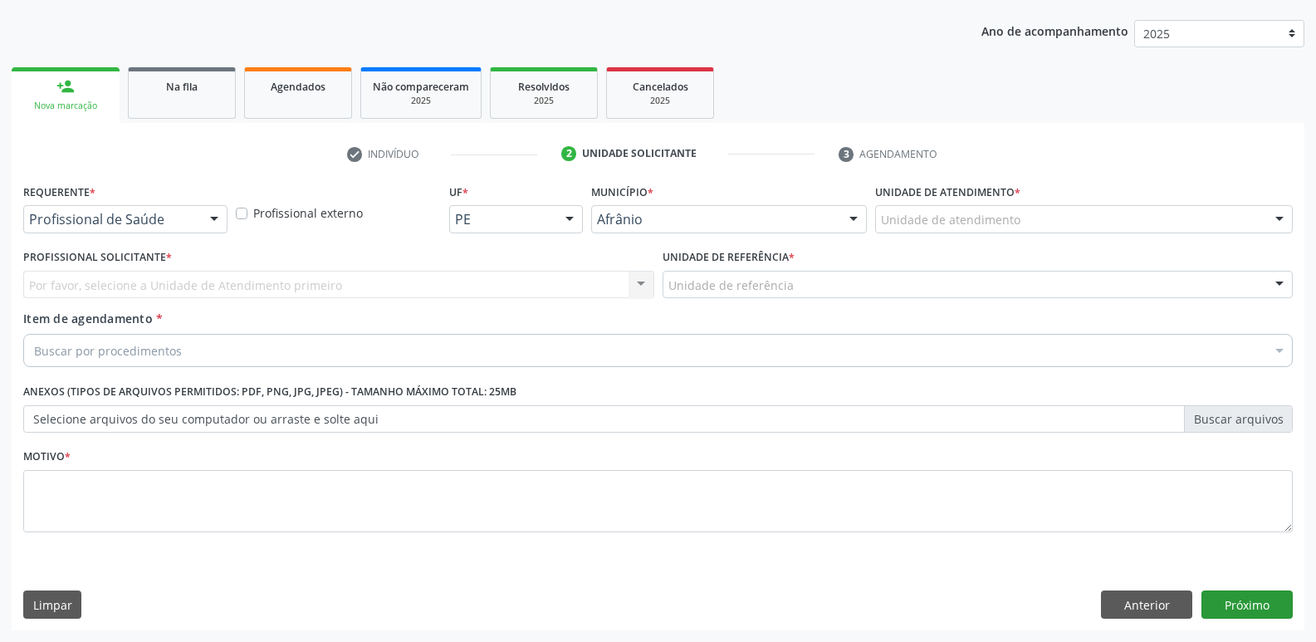
scroll to position [181, 0]
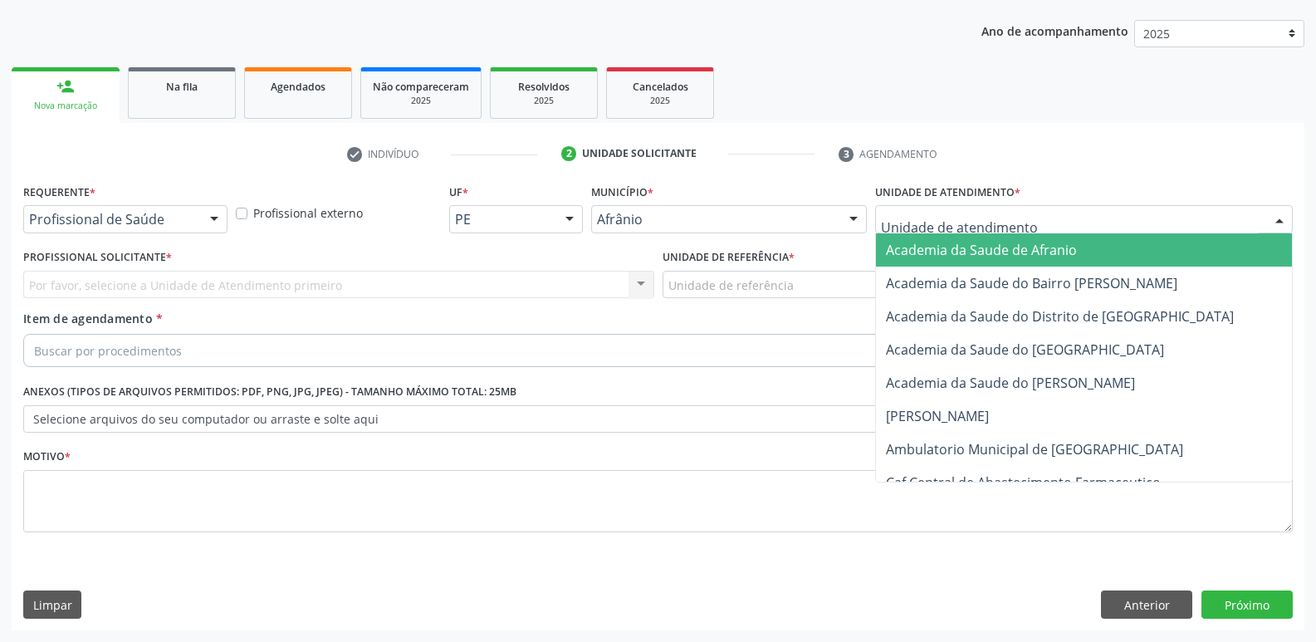
click at [1027, 213] on div at bounding box center [1084, 219] width 418 height 28
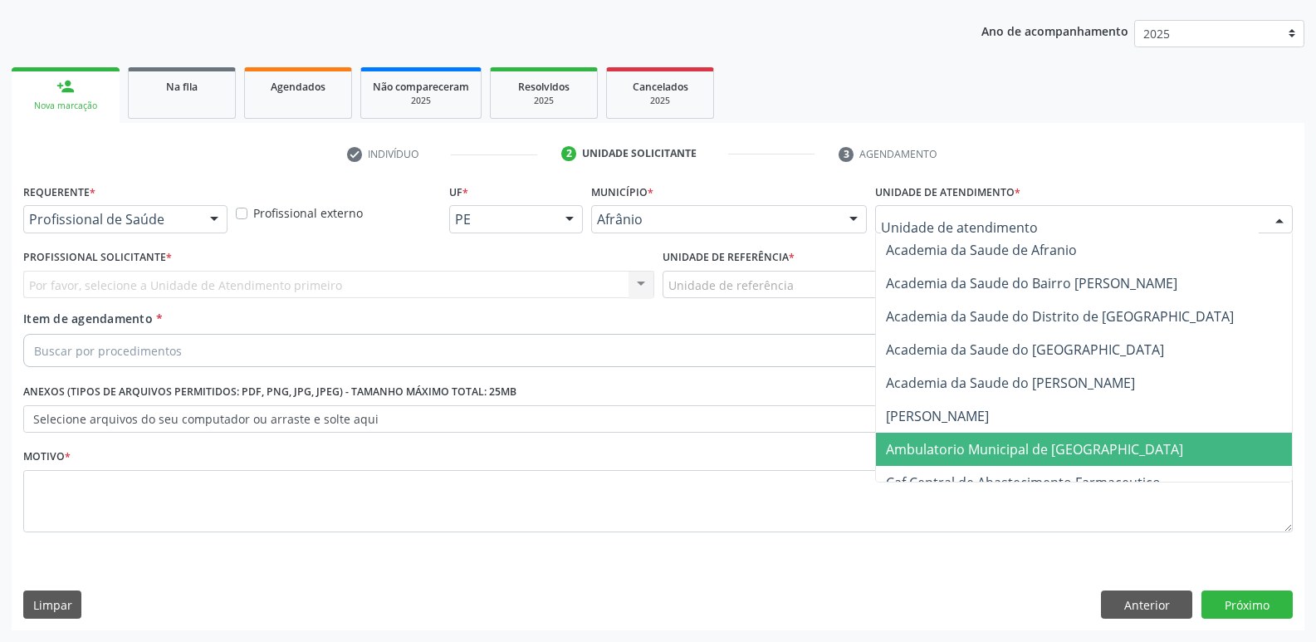
click at [1029, 448] on span "Ambulatorio Municipal de [GEOGRAPHIC_DATA]" at bounding box center [1034, 449] width 297 height 18
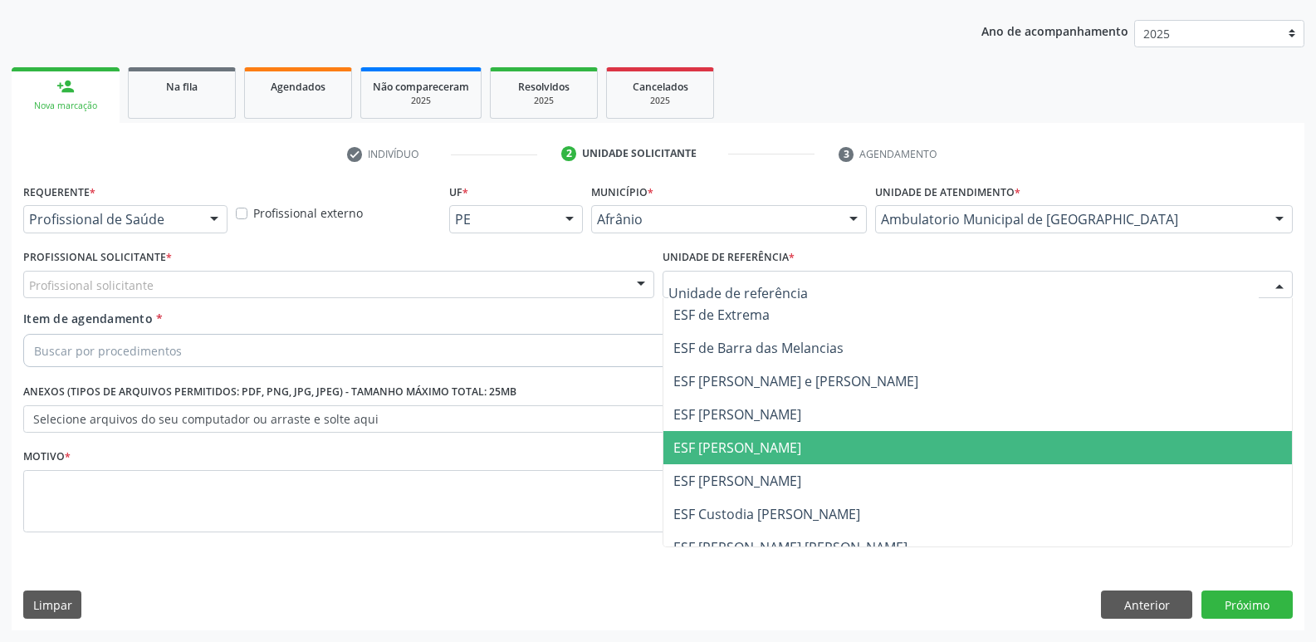
click at [764, 449] on span "ESF [PERSON_NAME]" at bounding box center [738, 448] width 128 height 18
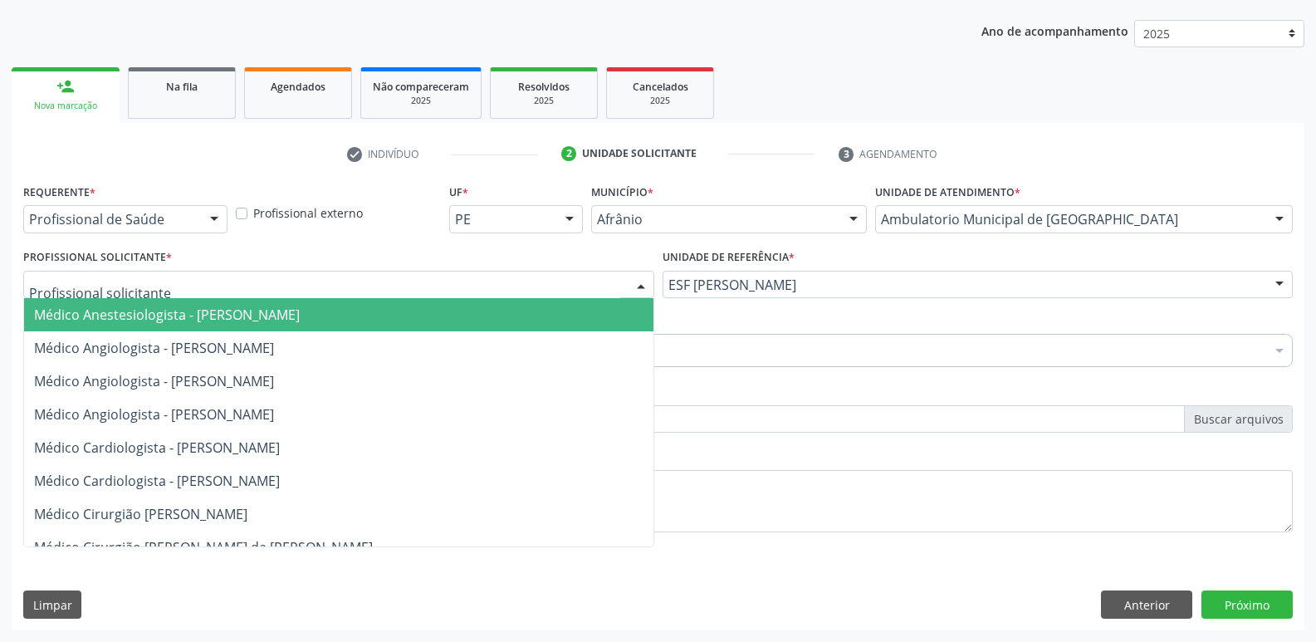
click at [468, 285] on div at bounding box center [338, 285] width 631 height 28
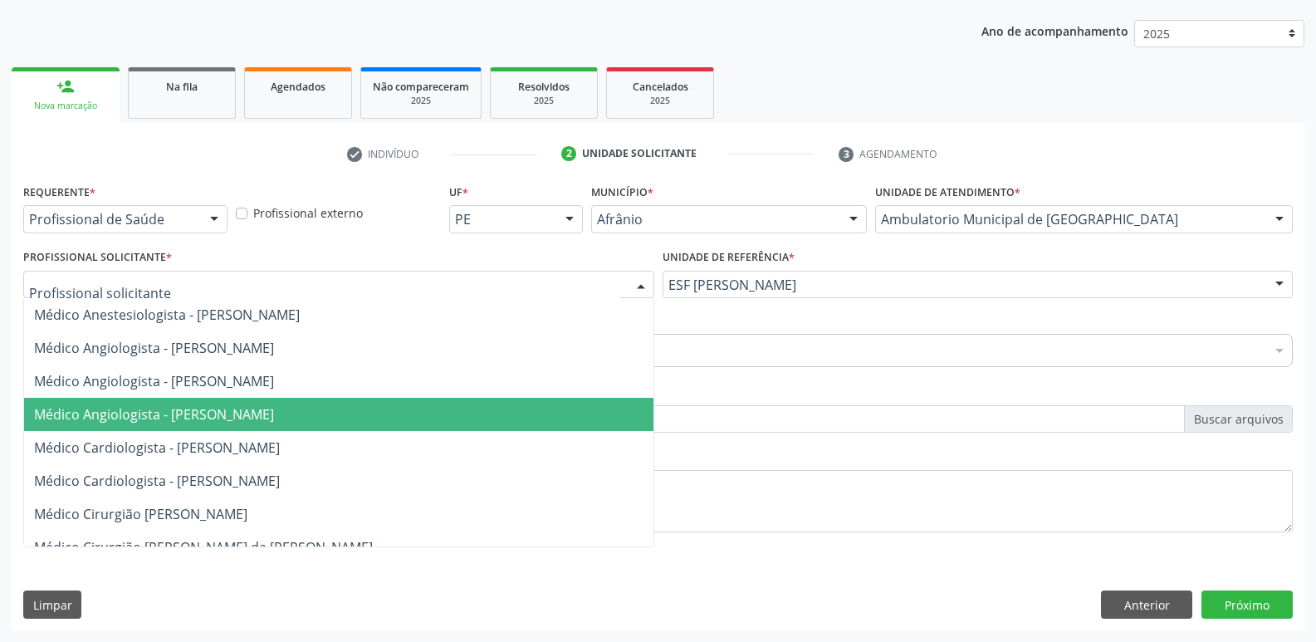
click at [429, 413] on span "Médico Angiologista - [PERSON_NAME]" at bounding box center [339, 414] width 630 height 33
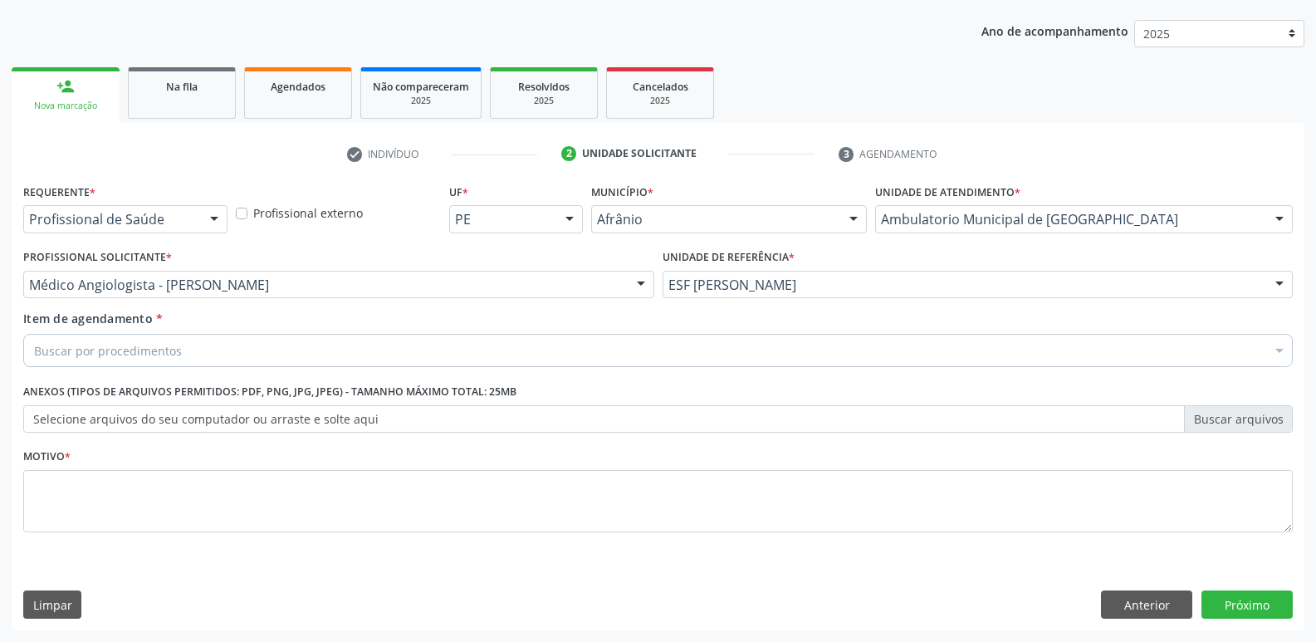
click at [272, 346] on div "Buscar por procedimentos" at bounding box center [658, 350] width 1270 height 33
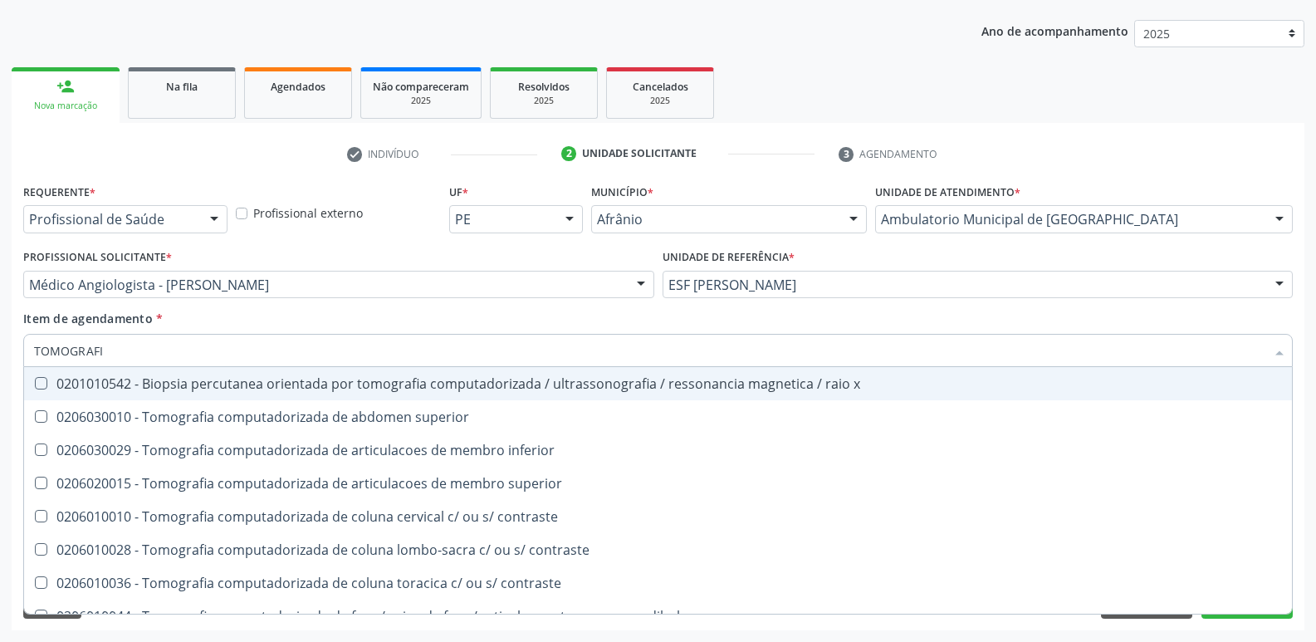
type input "TOMOGRAFIA"
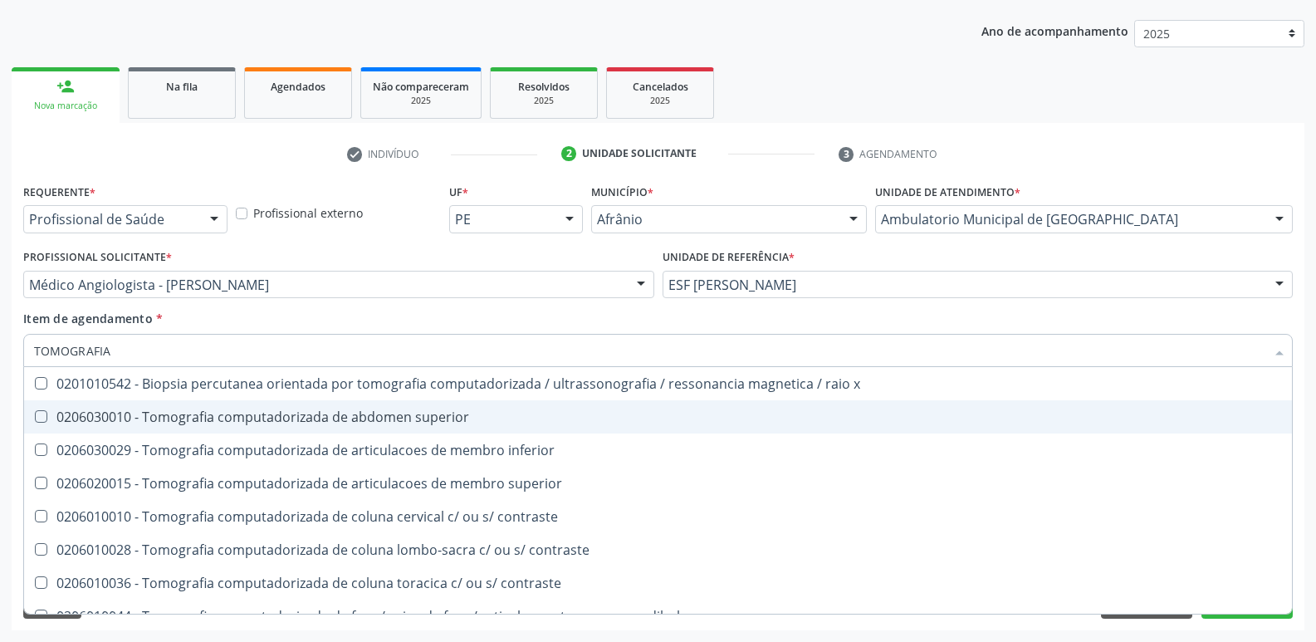
click at [314, 418] on div "0206030010 - Tomografia computadorizada de abdomen superior" at bounding box center [658, 416] width 1248 height 13
checkbox superior "true"
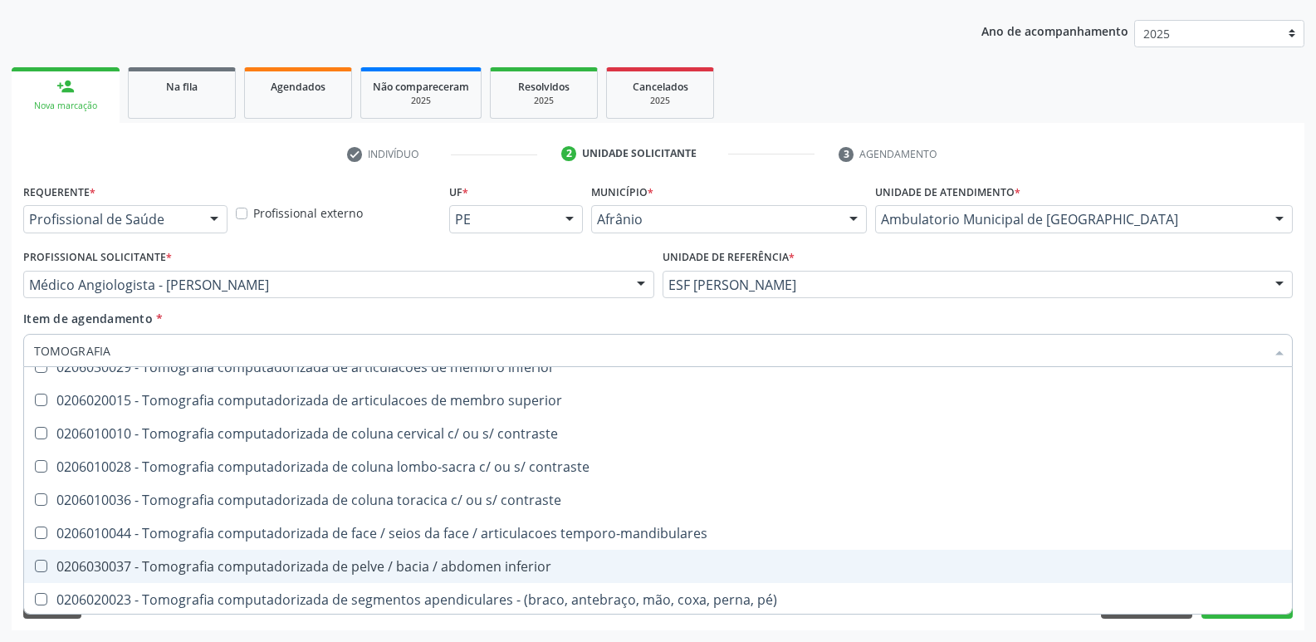
click at [411, 566] on div "0206030037 - Tomografia computadorizada de pelve / bacia / abdomen inferior" at bounding box center [658, 566] width 1248 height 13
checkbox inferior "true"
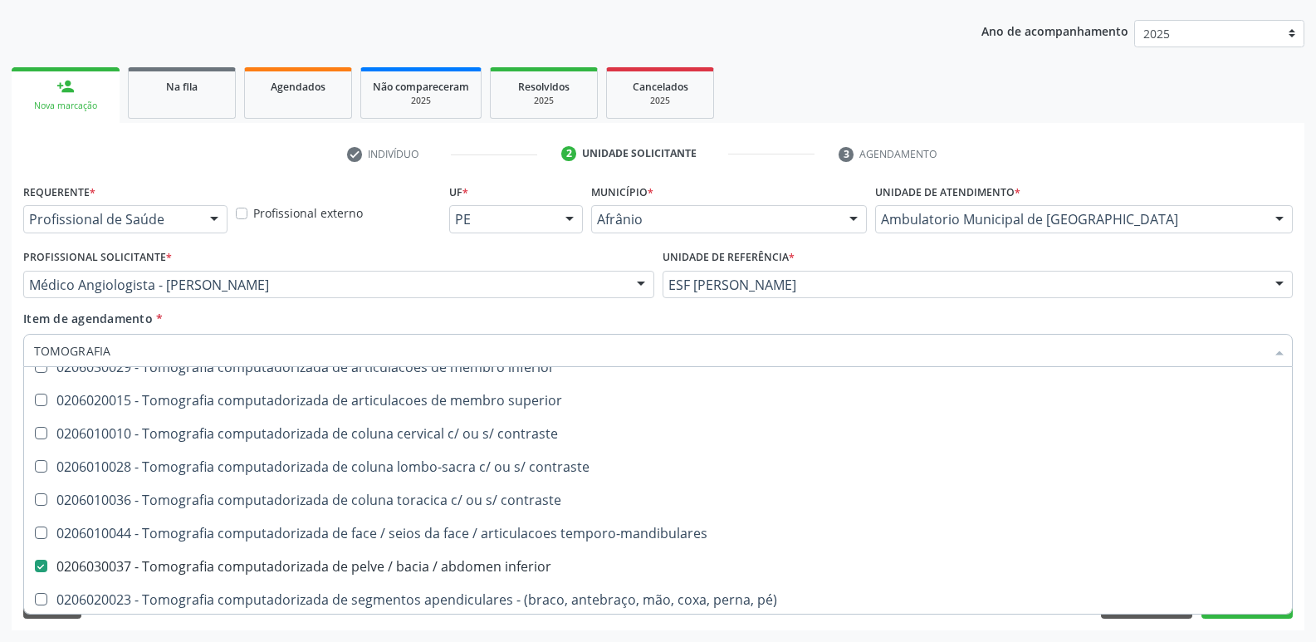
scroll to position [285, 0]
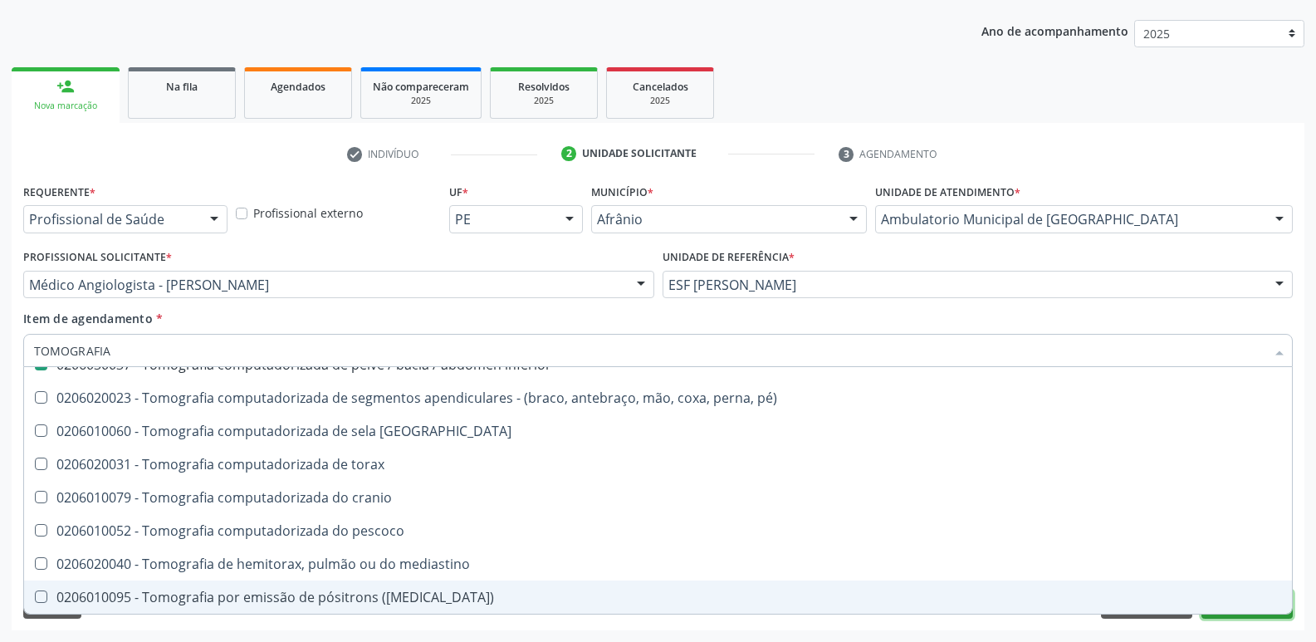
click at [1224, 618] on button "Próximo" at bounding box center [1247, 605] width 91 height 28
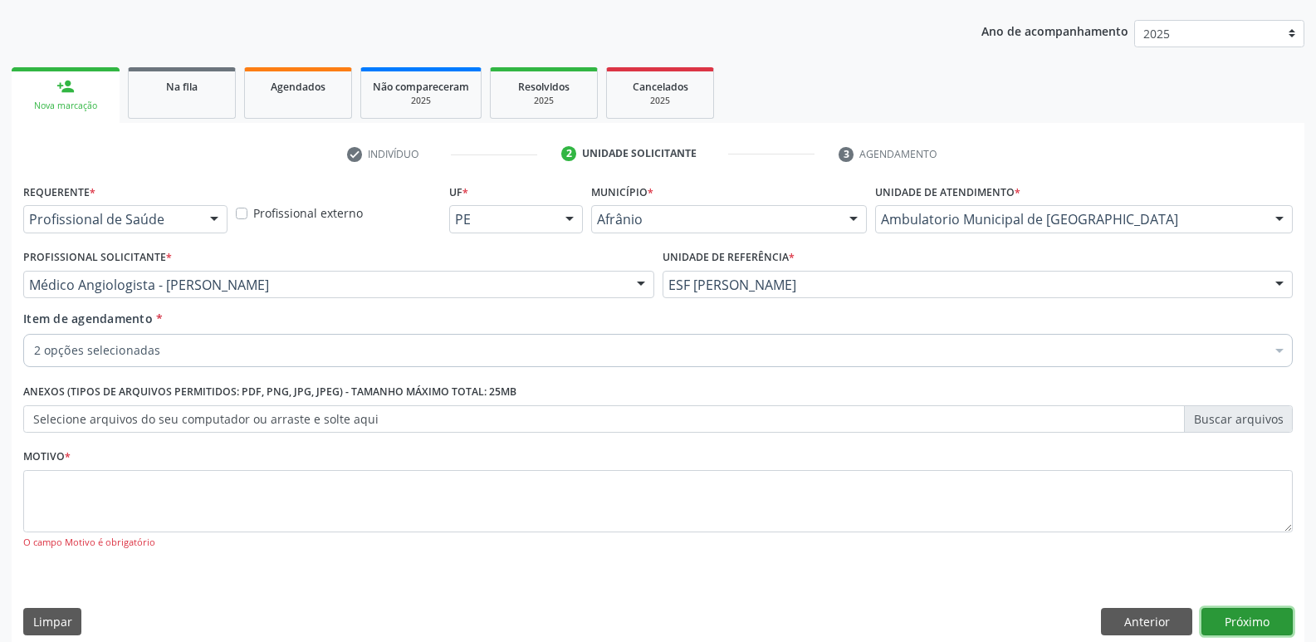
scroll to position [0, 0]
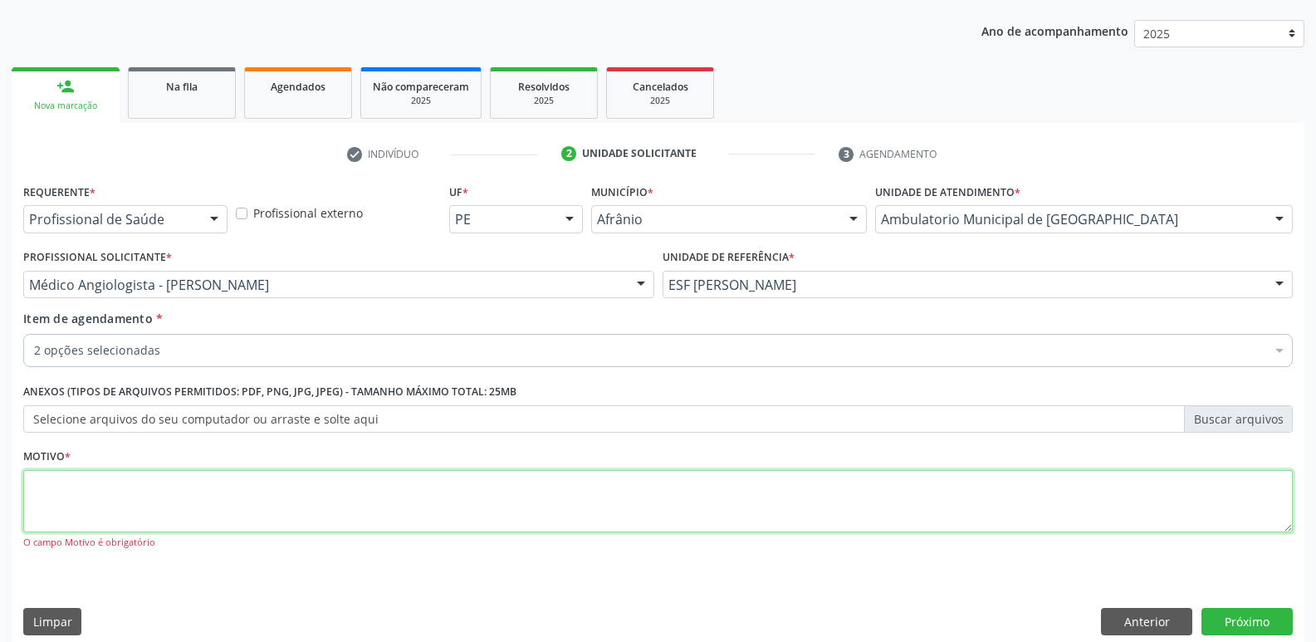
click at [956, 497] on textarea at bounding box center [658, 501] width 1270 height 63
type textarea "*"
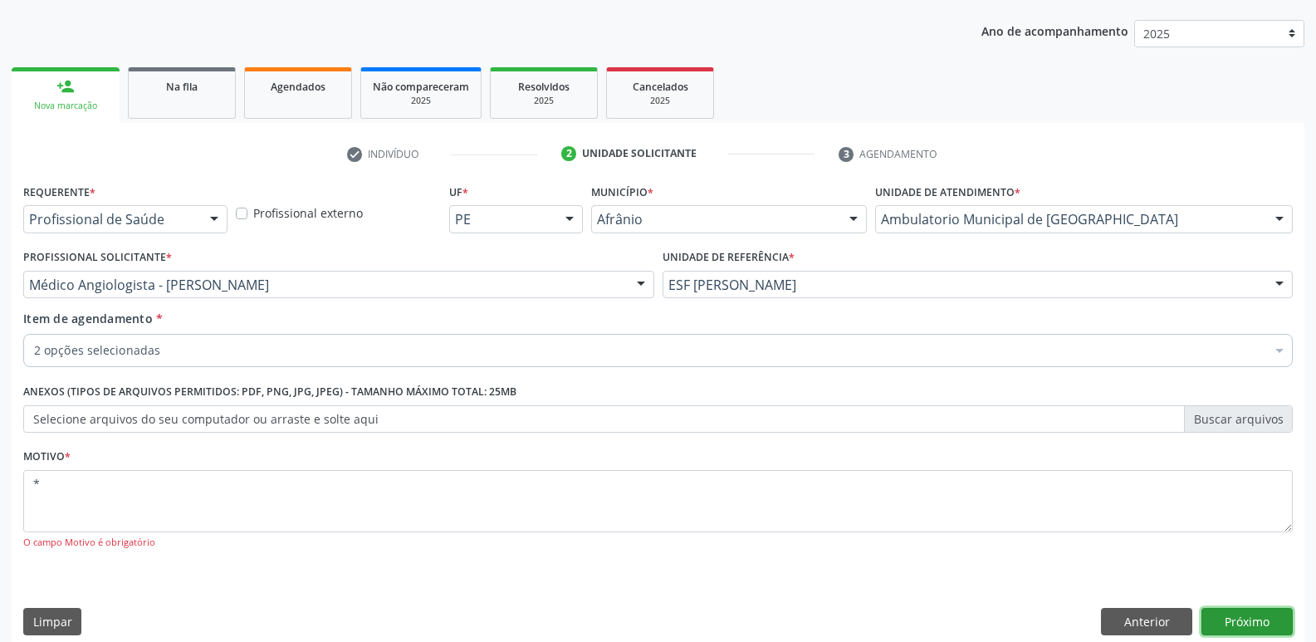
click at [1247, 629] on button "Próximo" at bounding box center [1247, 622] width 91 height 28
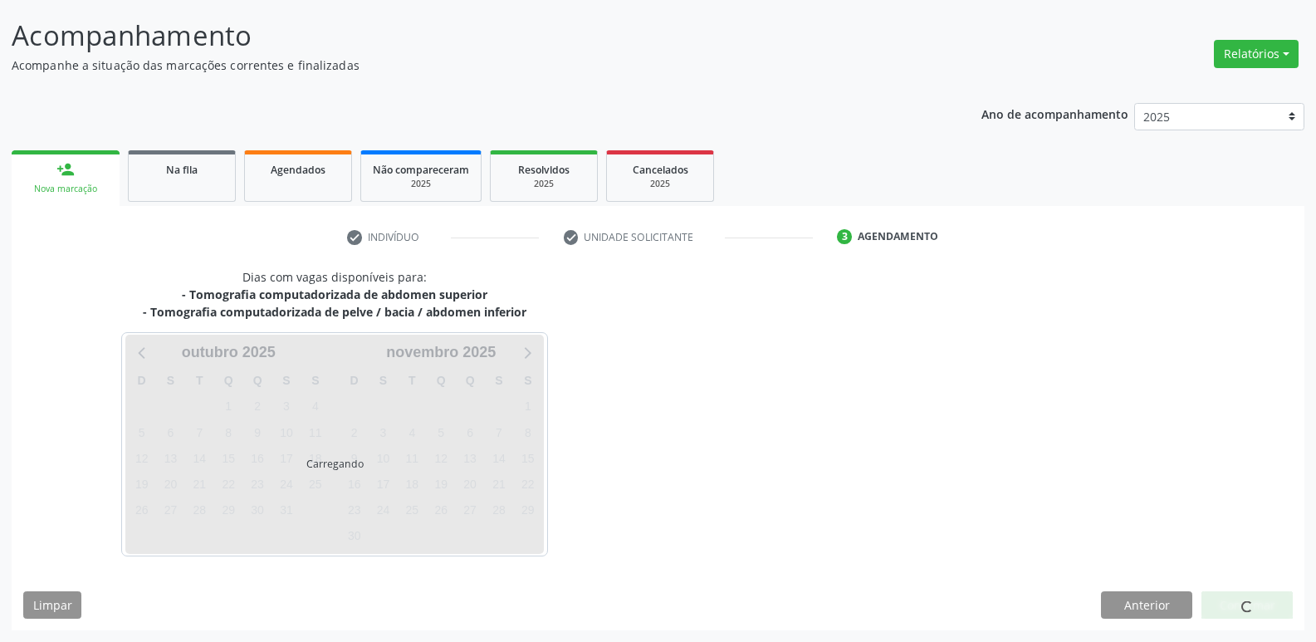
scroll to position [98, 0]
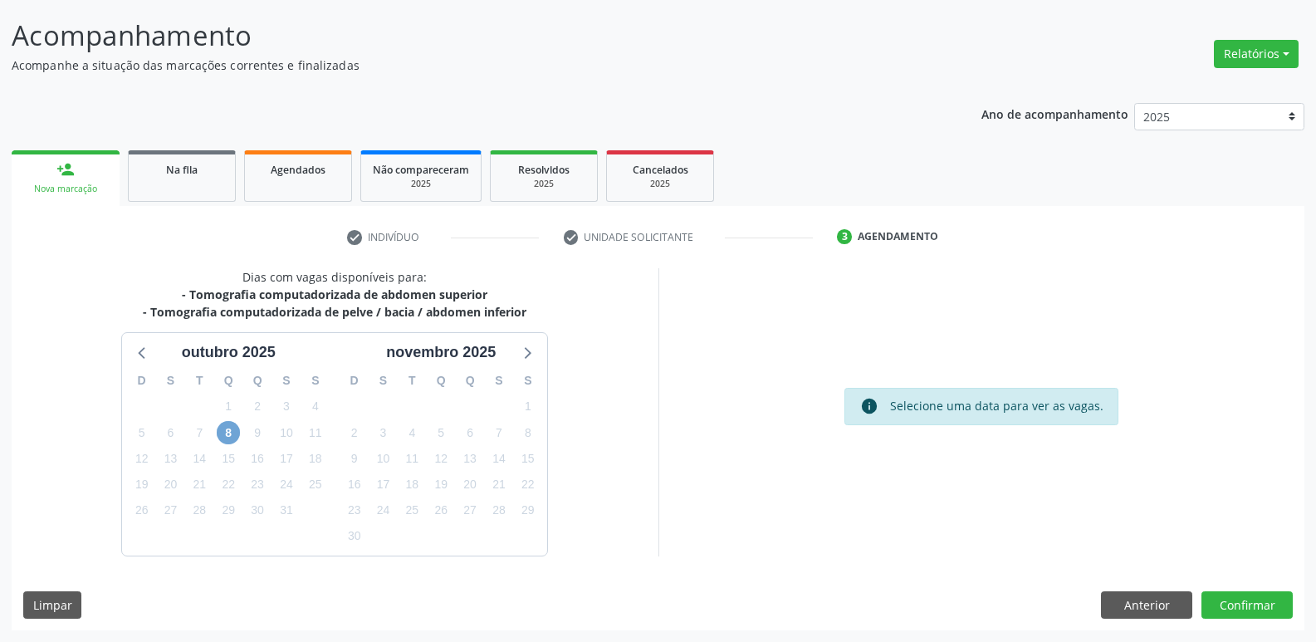
click at [231, 429] on span "8" at bounding box center [228, 432] width 23 height 23
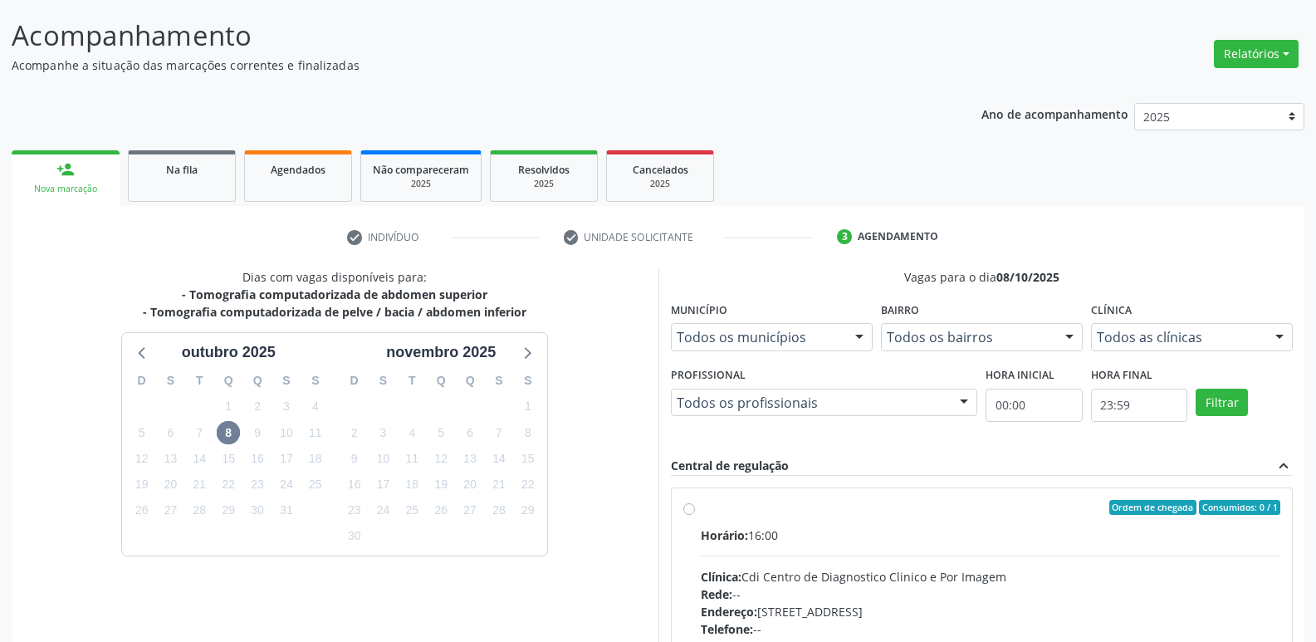
click at [740, 508] on div "Ordem de chegada Consumidos: 0 / 1" at bounding box center [991, 507] width 581 height 15
click at [695, 508] on input "Ordem de chegada Consumidos: 0 / 1 Horário: 16:00 Clínica: Cdi Centro de Diagno…" at bounding box center [690, 507] width 12 height 15
radio input "true"
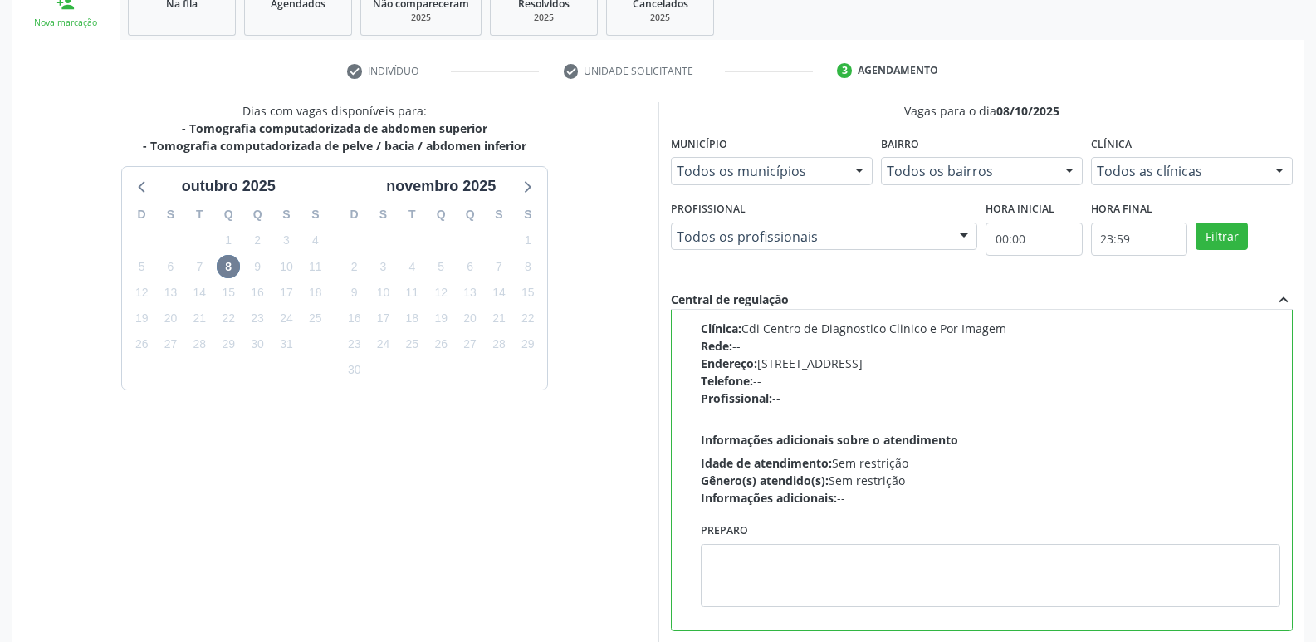
scroll to position [350, 0]
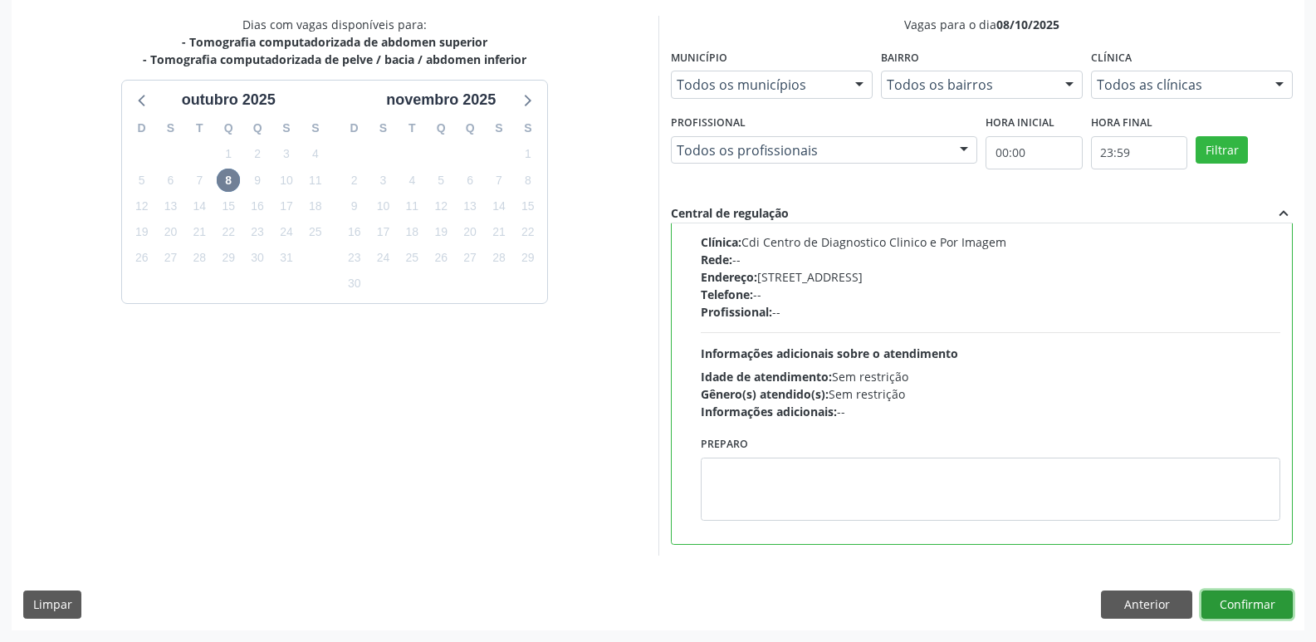
click at [1264, 606] on button "Confirmar" at bounding box center [1247, 605] width 91 height 28
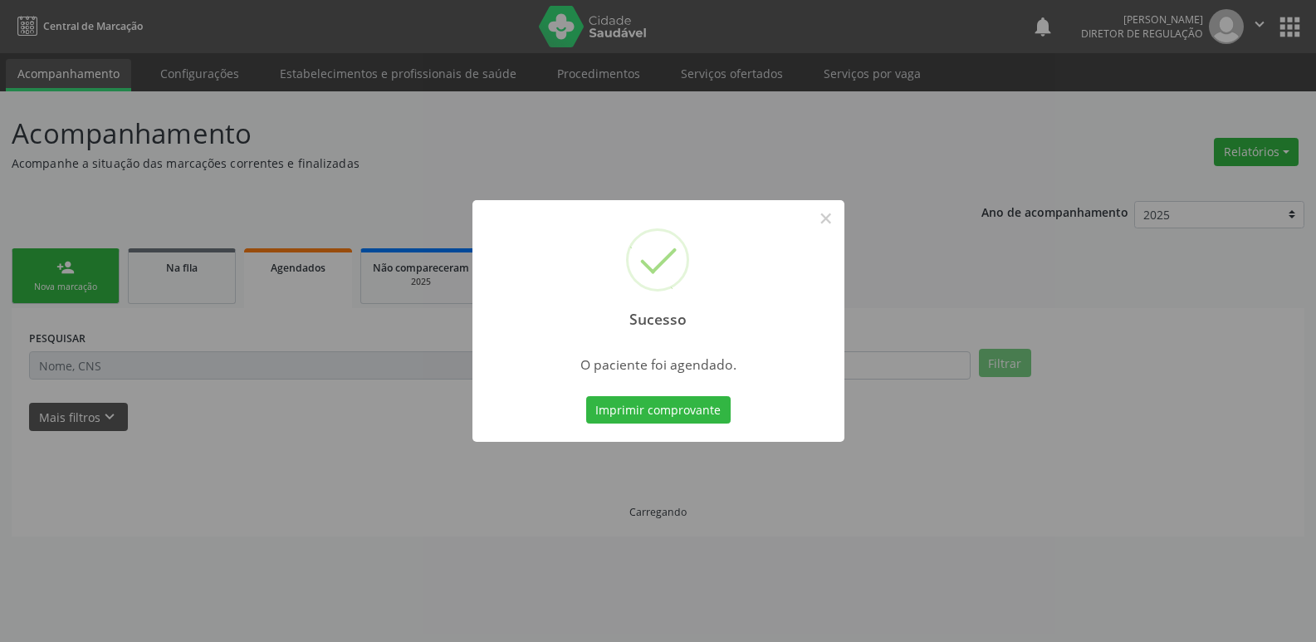
scroll to position [0, 0]
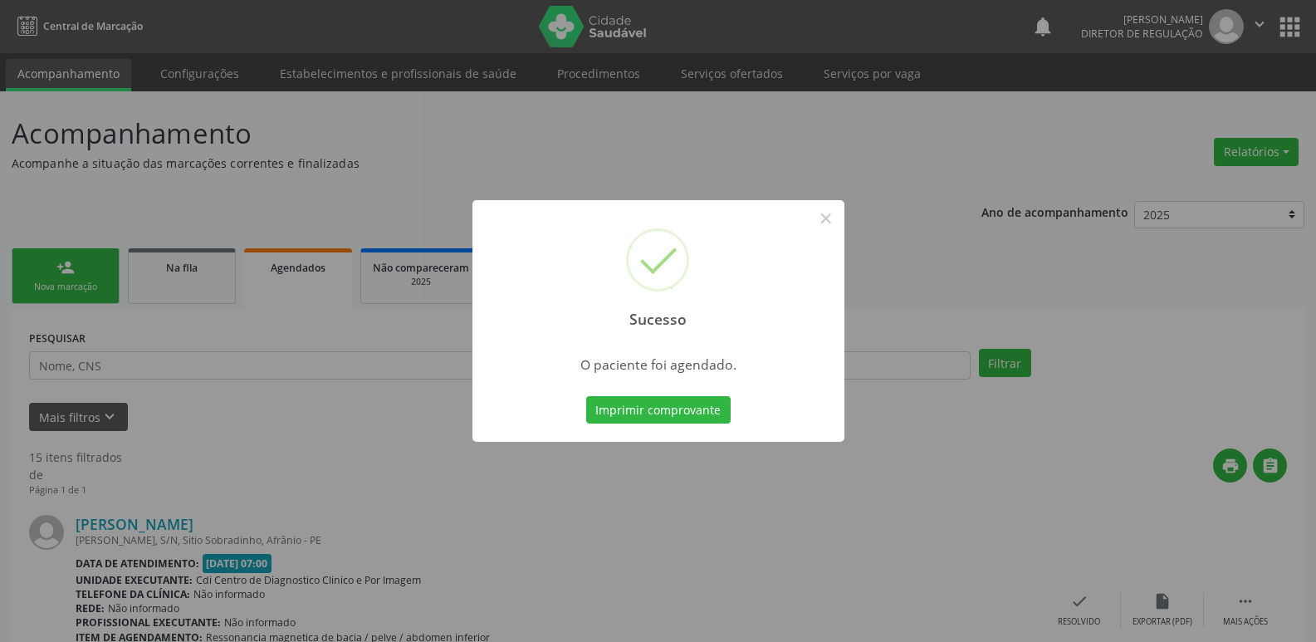
drag, startPoint x: 702, startPoint y: 410, endPoint x: 700, endPoint y: 387, distance: 23.3
click at [700, 390] on div "Sucesso × O paciente foi agendado. Imprimir comprovante Cancel" at bounding box center [659, 321] width 372 height 243
click at [684, 411] on button "Imprimir comprovante" at bounding box center [658, 410] width 145 height 28
